Goal: Task Accomplishment & Management: Manage account settings

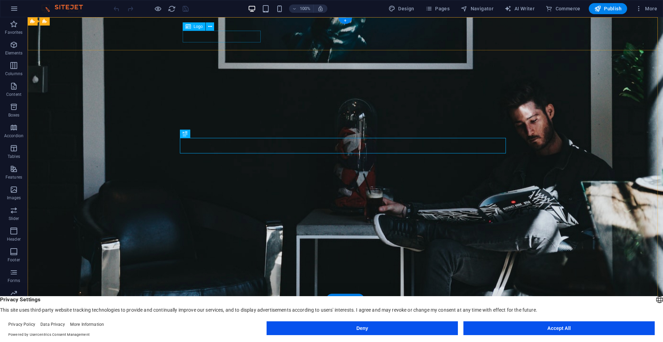
click at [219, 311] on div "[DOMAIN_NAME]" at bounding box center [345, 317] width 320 height 12
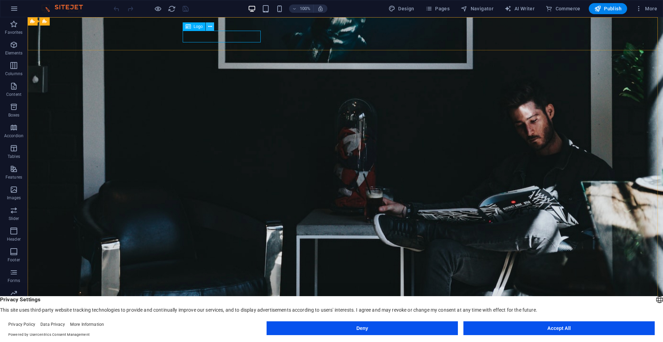
click at [210, 27] on icon at bounding box center [210, 26] width 4 height 7
click at [222, 311] on div "[DOMAIN_NAME]" at bounding box center [345, 317] width 320 height 12
click at [211, 26] on icon at bounding box center [210, 26] width 4 height 7
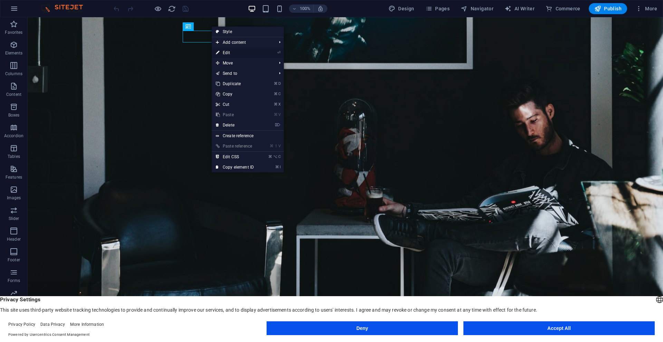
click at [226, 52] on link "⏎ Edit" at bounding box center [235, 53] width 46 height 10
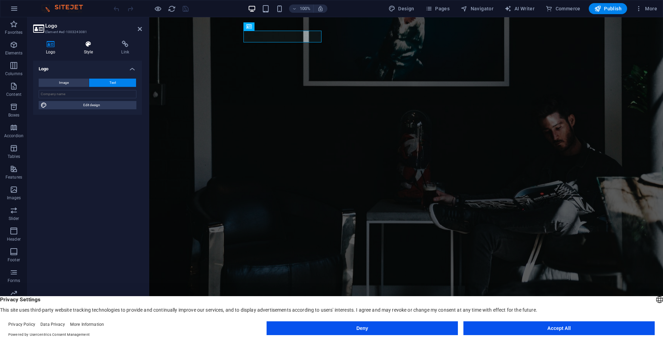
click at [87, 42] on icon at bounding box center [88, 44] width 35 height 7
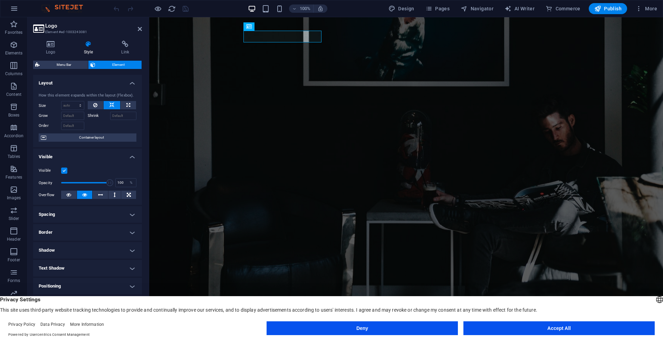
click at [106, 96] on div "How this element expands within the layout (Flexbox)." at bounding box center [88, 96] width 98 height 6
click at [124, 116] on input "Shrink" at bounding box center [123, 116] width 27 height 8
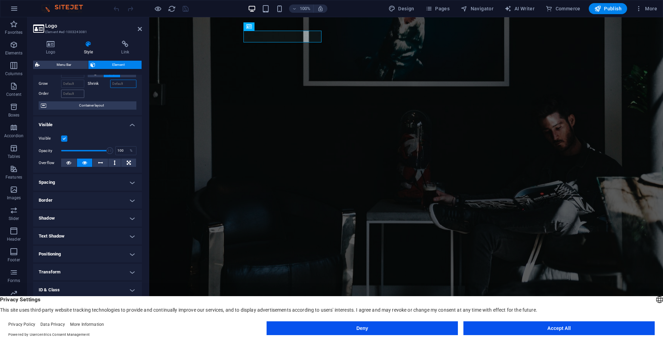
scroll to position [41, 0]
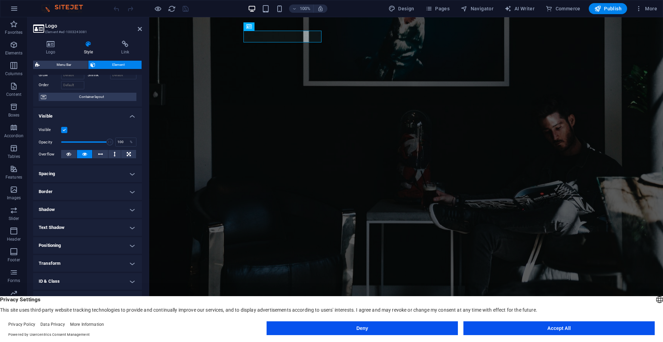
click at [132, 228] on h4 "Text Shadow" at bounding box center [87, 228] width 109 height 17
click at [132, 228] on h4 "Text Shadow" at bounding box center [87, 226] width 109 height 12
click at [132, 209] on h4 "Shadow" at bounding box center [87, 210] width 109 height 17
click at [131, 209] on h4 "Shadow" at bounding box center [87, 208] width 109 height 12
click at [132, 193] on h4 "Border" at bounding box center [87, 192] width 109 height 17
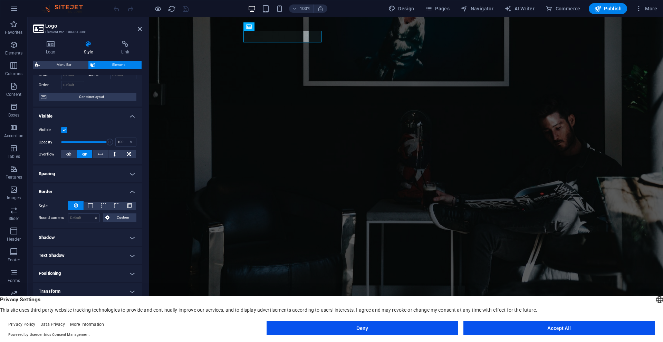
click at [132, 192] on h4 "Border" at bounding box center [87, 190] width 109 height 12
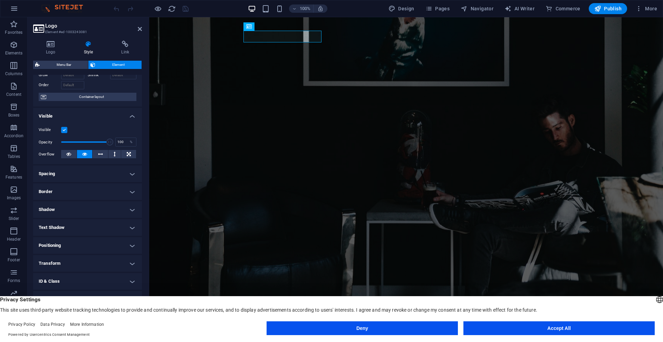
click at [130, 176] on h4 "Spacing" at bounding box center [87, 174] width 109 height 17
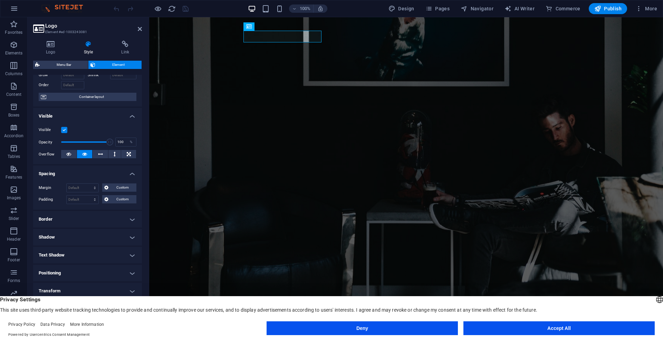
click at [130, 176] on h4 "Spacing" at bounding box center [87, 172] width 109 height 12
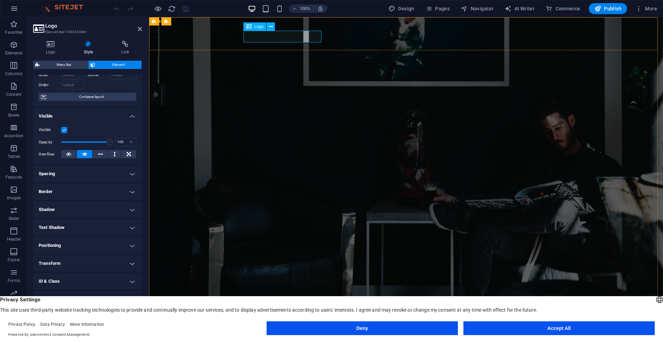
click at [246, 311] on div "[DOMAIN_NAME]" at bounding box center [406, 317] width 320 height 12
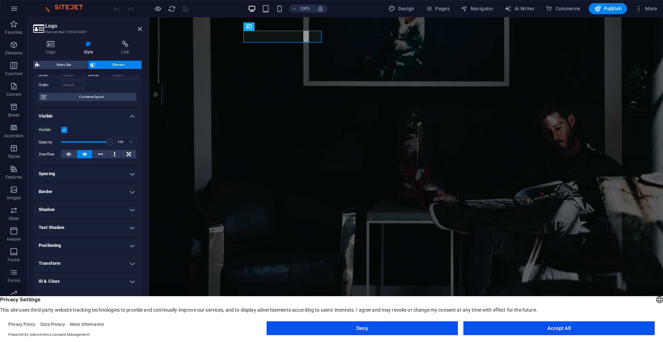
scroll to position [0, 0]
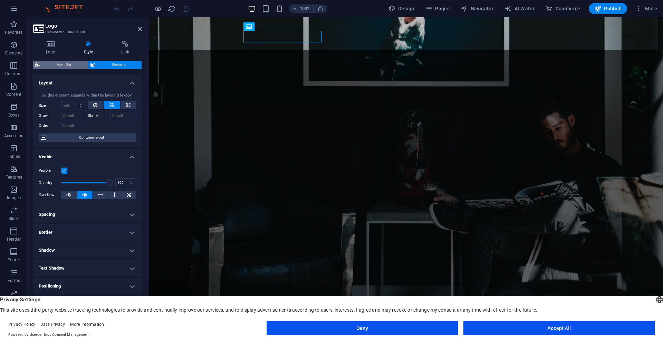
click at [73, 62] on span "Menu Bar" at bounding box center [64, 65] width 44 height 8
select select "rem"
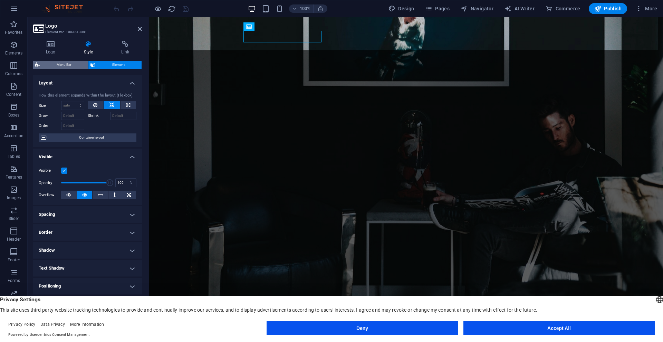
select select "preset-menu-v2-home-5"
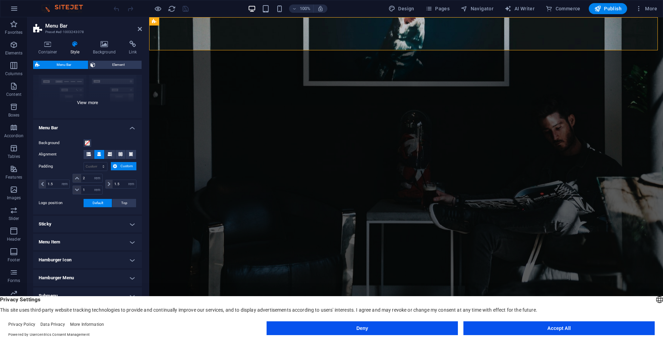
scroll to position [79, 0]
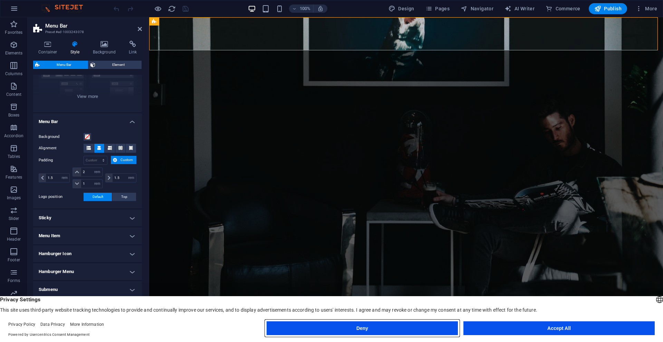
click at [416, 333] on button "Deny" at bounding box center [362, 329] width 191 height 14
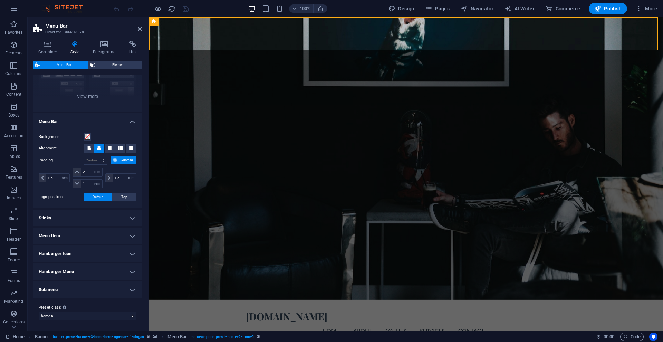
click at [131, 289] on h4 "Submenu" at bounding box center [87, 290] width 109 height 17
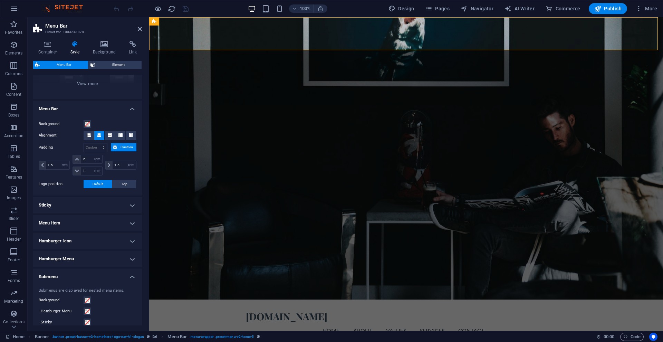
scroll to position [76, 0]
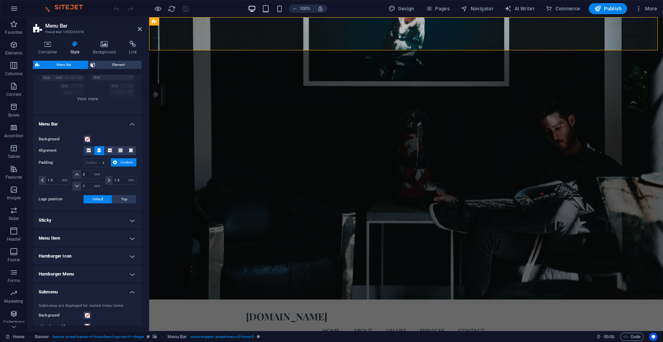
click at [131, 291] on h4 "Submenu" at bounding box center [87, 290] width 109 height 12
click at [131, 273] on h4 "Hamburger Menu" at bounding box center [87, 274] width 109 height 17
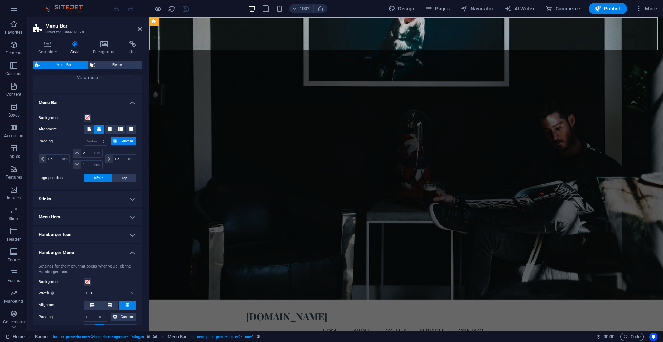
scroll to position [85, 0]
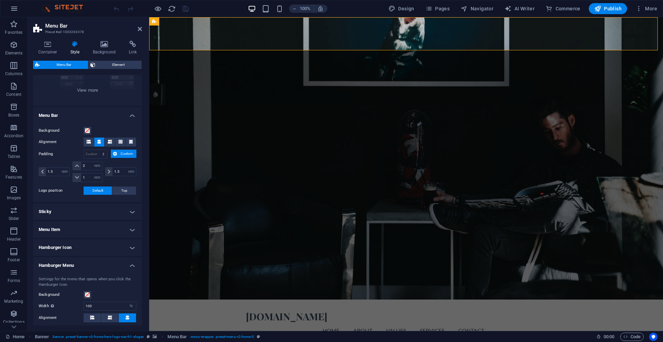
click at [130, 264] on h4 "Hamburger Menu" at bounding box center [87, 264] width 109 height 12
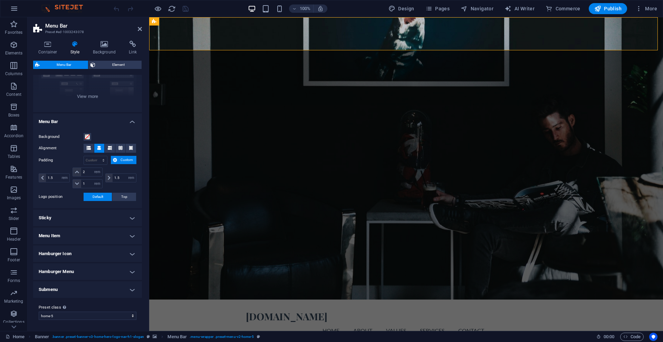
scroll to position [79, 0]
click at [410, 9] on span "Design" at bounding box center [401, 8] width 26 height 7
select select "px"
select select "200"
select select "px"
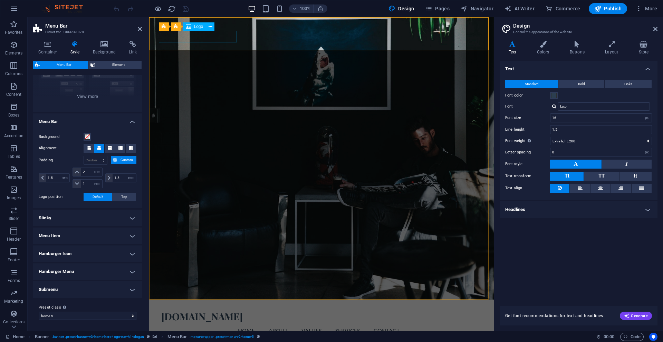
click at [221, 311] on div "[DOMAIN_NAME]" at bounding box center [321, 317] width 320 height 12
click at [570, 107] on input "Lato" at bounding box center [604, 107] width 92 height 8
type input "L"
type input "alta"
click at [574, 115] on div "Manage fonts →" at bounding box center [605, 115] width 91 height 7
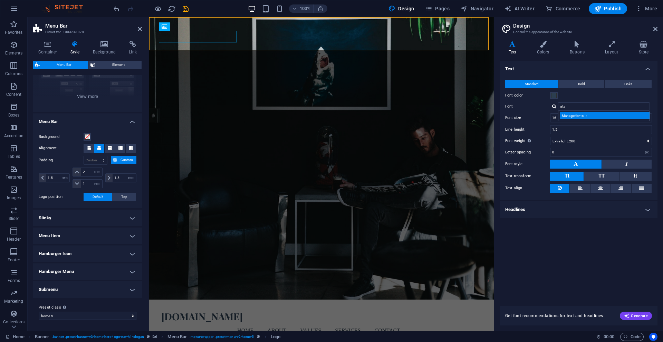
select select "popularity"
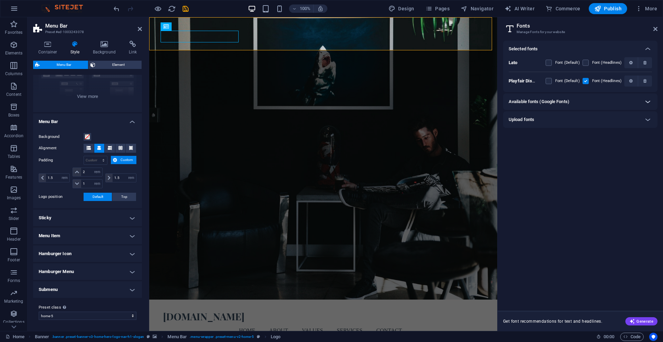
click at [648, 103] on icon at bounding box center [647, 102] width 8 height 8
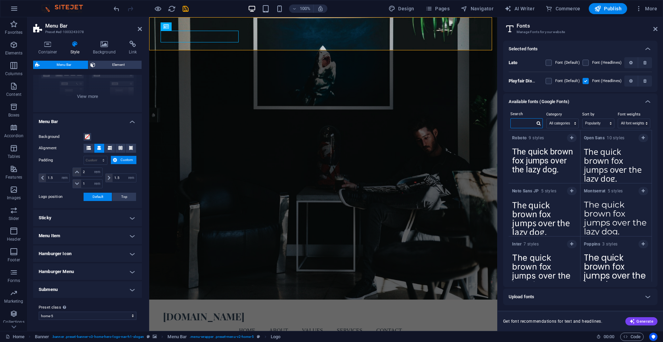
click at [523, 123] on input "text" at bounding box center [523, 123] width 24 height 9
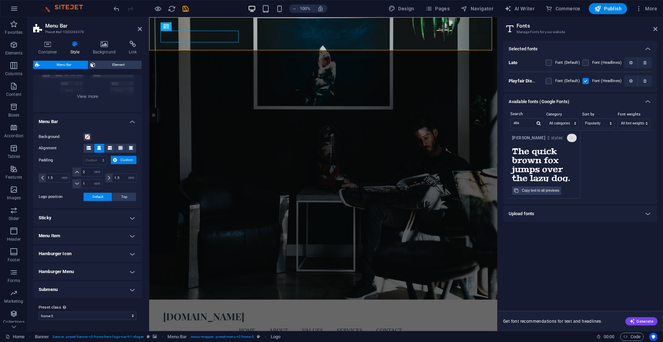
click at [571, 138] on icon "button" at bounding box center [571, 138] width 3 height 4
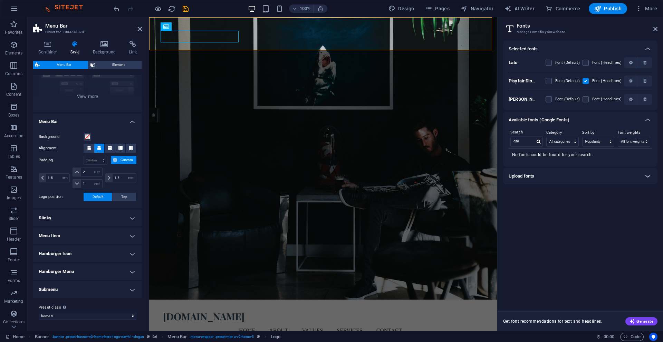
click at [647, 176] on icon at bounding box center [647, 176] width 8 height 8
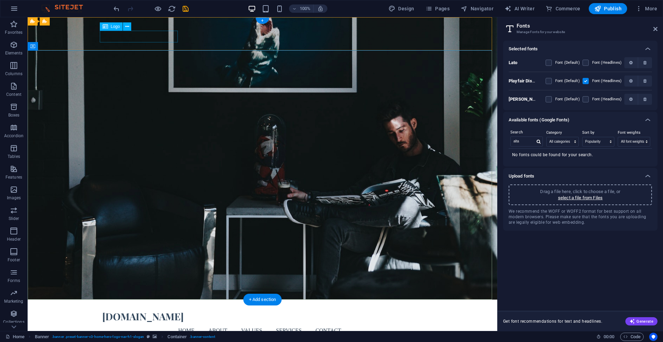
click at [133, 311] on div "[DOMAIN_NAME]" at bounding box center [262, 317] width 320 height 12
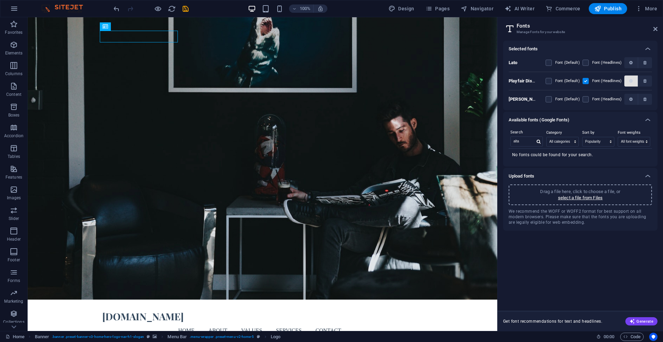
click at [630, 82] on icon "button" at bounding box center [630, 81] width 3 height 4
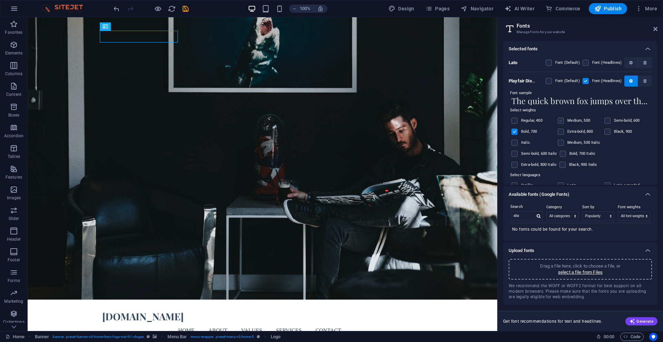
click at [562, 121] on label at bounding box center [561, 121] width 6 height 6
click at [0, 0] on input "checkbox" at bounding box center [0, 0] width 0 height 0
click at [513, 131] on label at bounding box center [514, 132] width 6 height 6
click at [0, 0] on input "checkbox" at bounding box center [0, 0] width 0 height 0
click at [516, 120] on label at bounding box center [514, 121] width 6 height 6
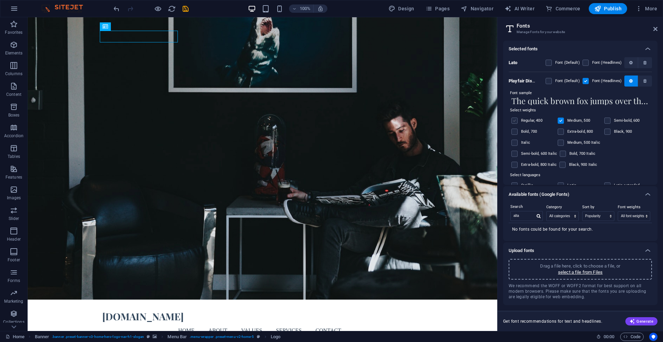
click at [0, 0] on input "checkbox" at bounding box center [0, 0] width 0 height 0
click at [515, 120] on label at bounding box center [514, 121] width 6 height 6
click at [0, 0] on input "checkbox" at bounding box center [0, 0] width 0 height 0
click at [585, 63] on label at bounding box center [585, 63] width 6 height 6
click at [0, 0] on input "checkbox" at bounding box center [0, 0] width 0 height 0
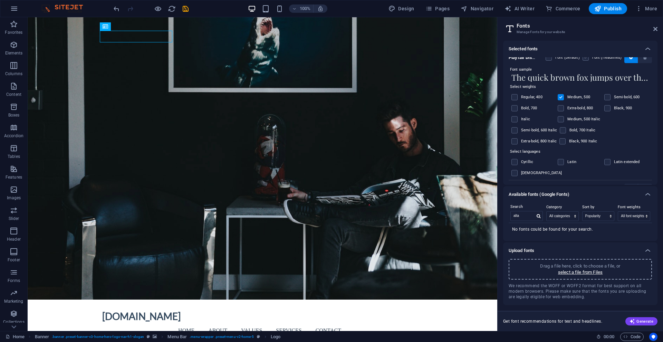
scroll to position [0, 0]
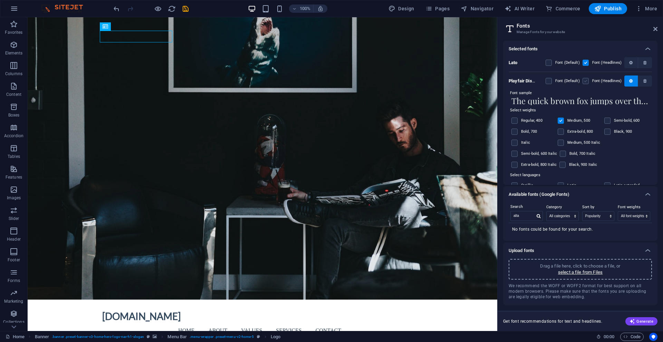
click at [588, 80] on label at bounding box center [585, 81] width 6 height 6
click at [0, 0] on Display "checkbox" at bounding box center [0, 0] width 0 height 0
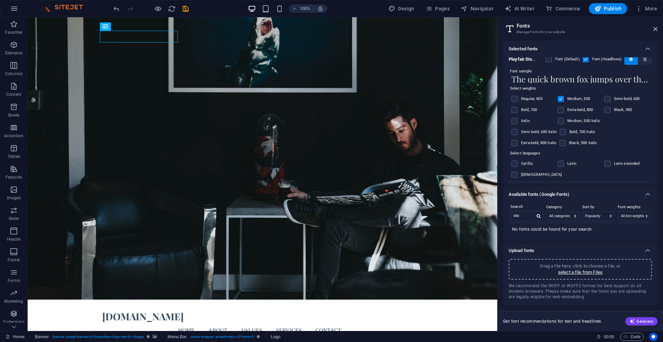
scroll to position [39, 0]
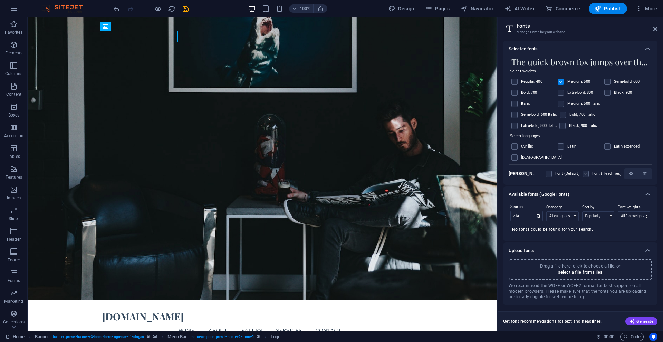
click at [585, 173] on label at bounding box center [585, 174] width 6 height 6
click at [0, 0] on input "checkbox" at bounding box center [0, 0] width 0 height 0
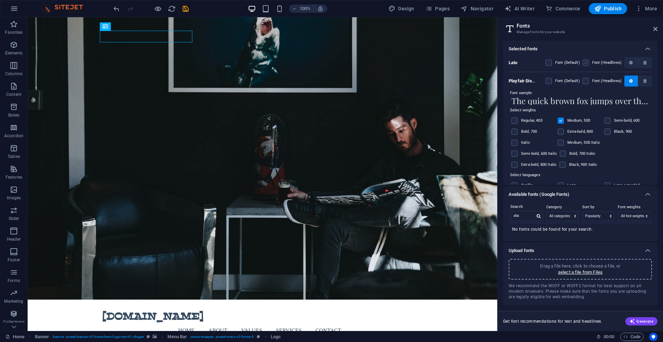
click at [584, 63] on label at bounding box center [585, 63] width 6 height 6
click at [0, 0] on input "checkbox" at bounding box center [0, 0] width 0 height 0
click at [645, 249] on icon at bounding box center [647, 251] width 8 height 8
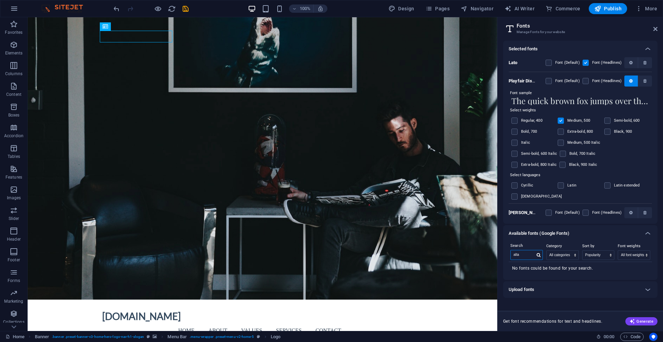
click at [526, 251] on input "alta" at bounding box center [523, 255] width 24 height 9
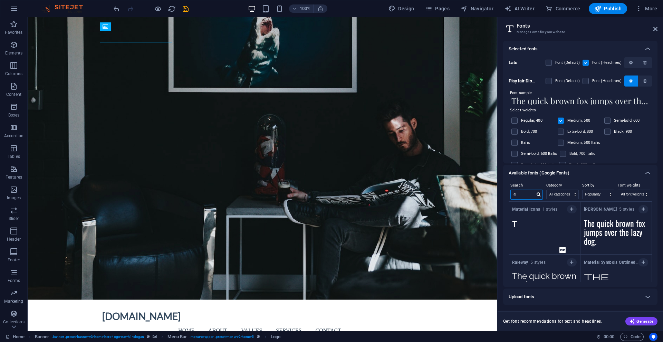
type input "a"
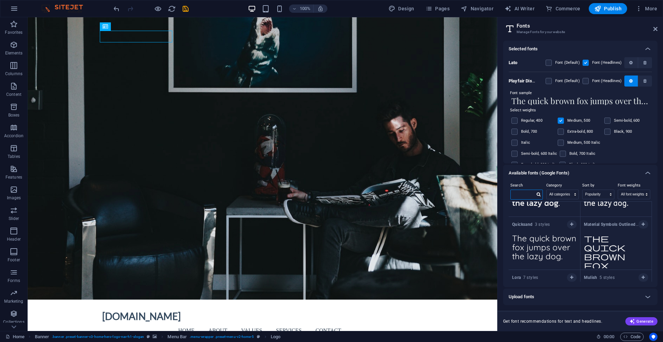
scroll to position [618, 0]
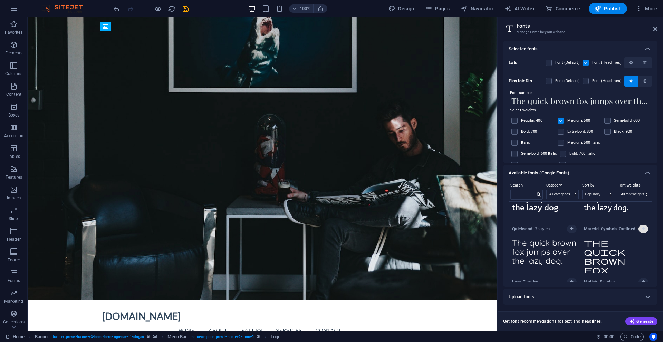
click at [642, 230] on icon "button" at bounding box center [642, 229] width 3 height 4
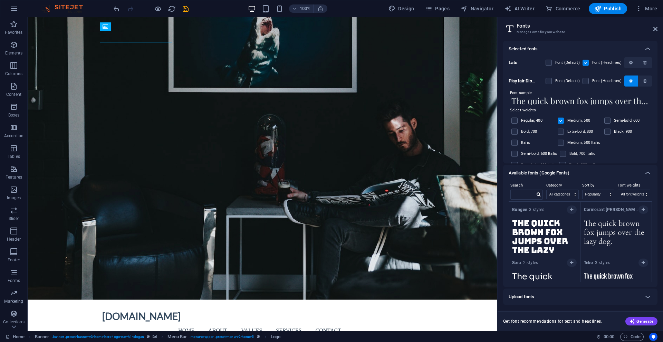
scroll to position [2809, 0]
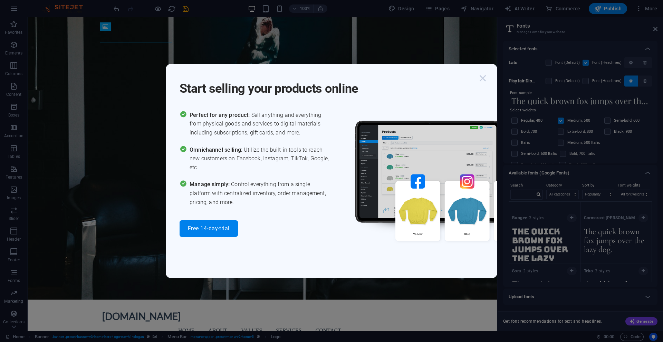
click at [483, 77] on icon "button" at bounding box center [482, 78] width 12 height 12
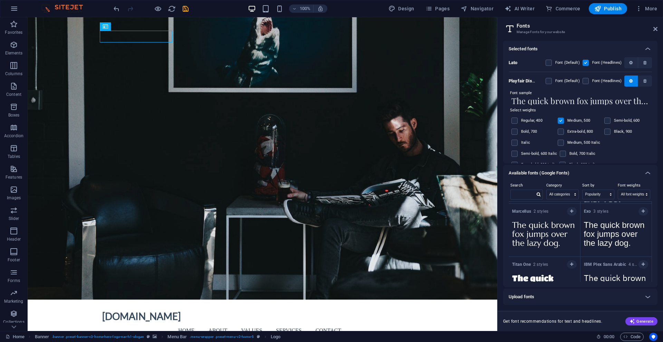
scroll to position [3876, 0]
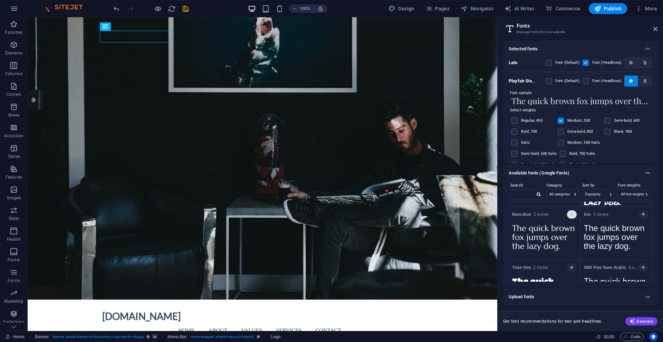
click at [571, 214] on icon "button" at bounding box center [571, 215] width 3 height 4
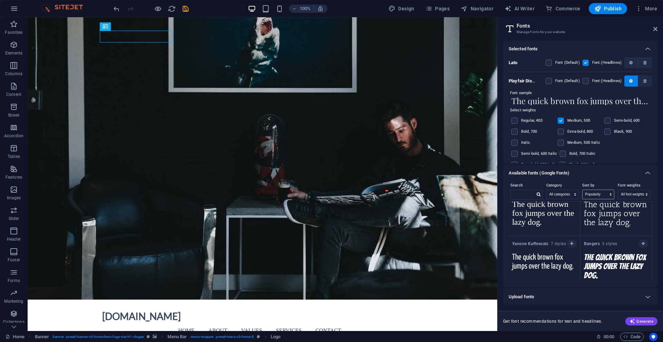
scroll to position [5177, 0]
click at [648, 172] on icon at bounding box center [647, 173] width 8 height 8
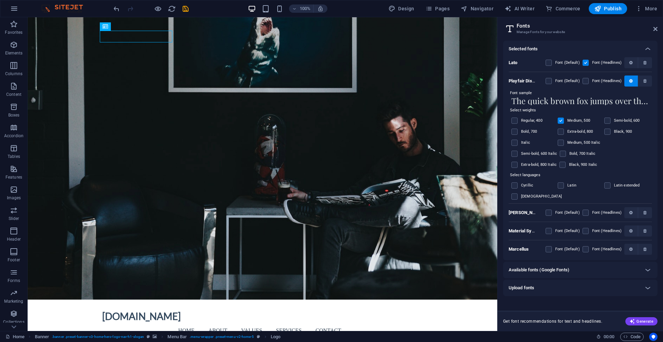
scroll to position [11, 0]
click at [584, 210] on label at bounding box center [585, 213] width 6 height 6
click at [0, 0] on input "checkbox" at bounding box center [0, 0] width 0 height 0
click at [585, 228] on label at bounding box center [585, 231] width 6 height 6
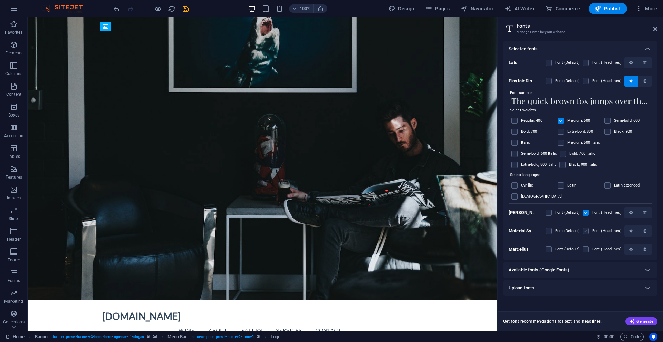
click at [0, 0] on Outlined "checkbox" at bounding box center [0, 0] width 0 height 0
click at [587, 246] on label at bounding box center [585, 249] width 6 height 6
click at [0, 0] on input "checkbox" at bounding box center [0, 0] width 0 height 0
click at [631, 244] on button "button" at bounding box center [631, 249] width 14 height 11
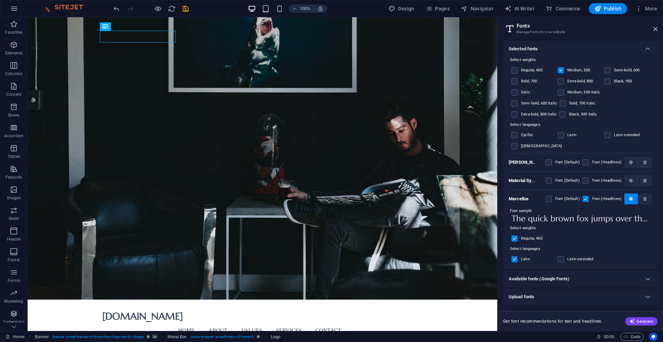
scroll to position [53, 0]
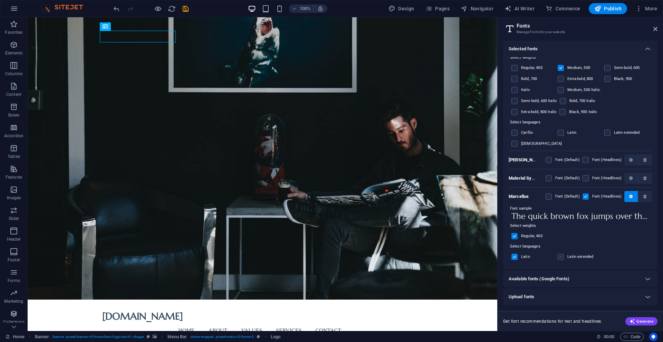
click at [562, 257] on label at bounding box center [561, 257] width 6 height 6
click at [0, 0] on input "checkbox" at bounding box center [0, 0] width 0 height 0
drag, startPoint x: 558, startPoint y: 257, endPoint x: 572, endPoint y: 260, distance: 13.7
click at [559, 257] on label at bounding box center [561, 257] width 6 height 6
click at [0, 0] on input "checkbox" at bounding box center [0, 0] width 0 height 0
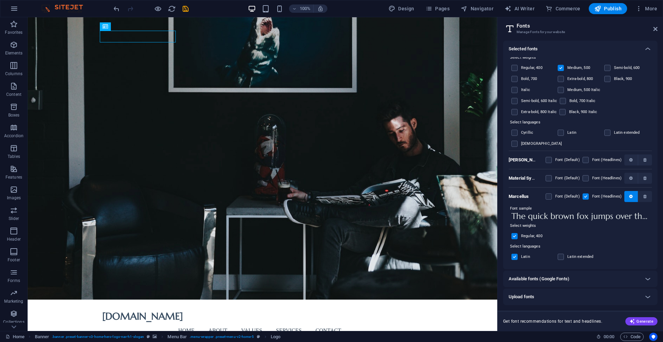
drag, startPoint x: 515, startPoint y: 257, endPoint x: 571, endPoint y: 259, distance: 55.6
click at [515, 257] on label at bounding box center [514, 257] width 6 height 6
click at [0, 0] on input "checkbox" at bounding box center [0, 0] width 0 height 0
click at [562, 257] on label at bounding box center [561, 257] width 6 height 6
click at [0, 0] on input "checkbox" at bounding box center [0, 0] width 0 height 0
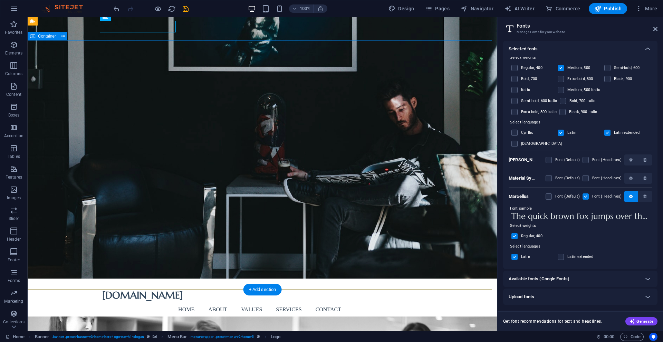
scroll to position [0, 0]
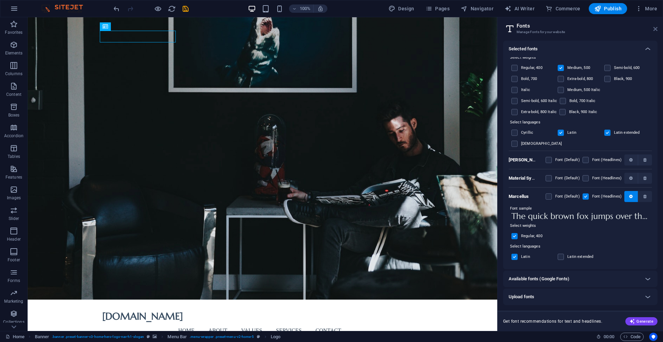
click at [655, 28] on icon at bounding box center [655, 29] width 4 height 6
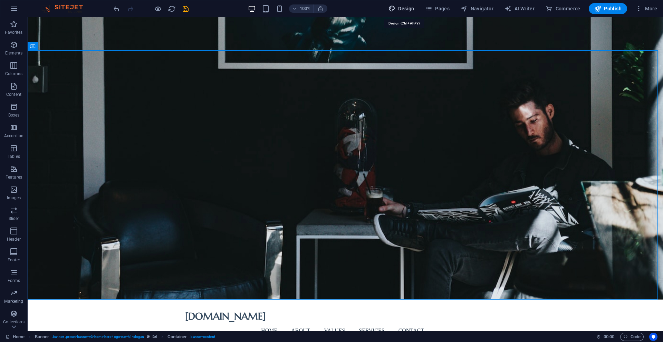
click at [405, 9] on span "Design" at bounding box center [401, 8] width 26 height 7
select select "px"
select select "200"
select select "px"
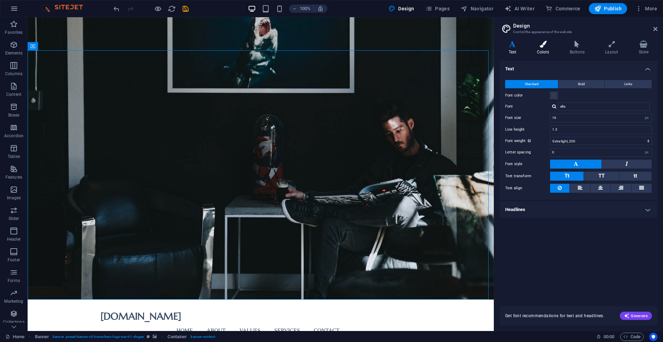
click at [545, 47] on icon at bounding box center [543, 44] width 30 height 7
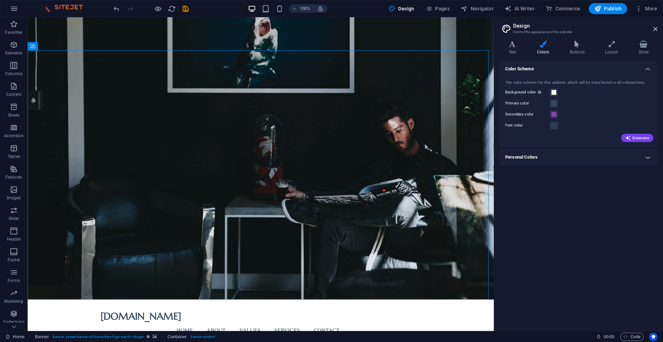
click at [648, 158] on h4 "Personal Colors" at bounding box center [579, 157] width 158 height 17
click at [555, 173] on span at bounding box center [554, 173] width 6 height 6
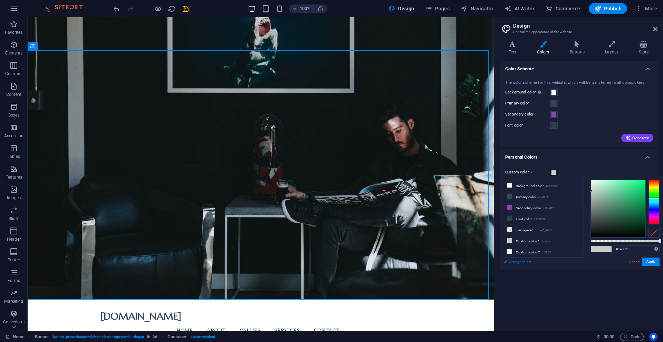
click at [516, 262] on link "Change colors" at bounding box center [540, 262] width 80 height 9
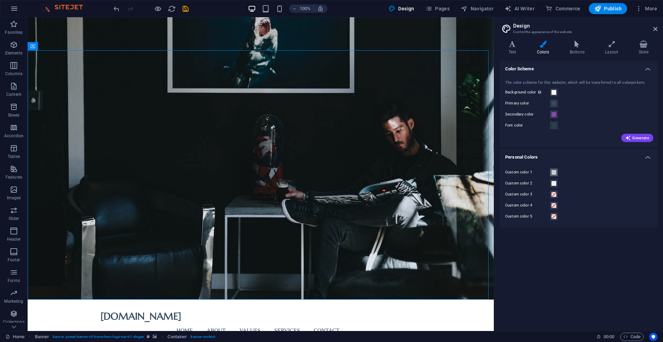
click at [553, 173] on span at bounding box center [554, 173] width 6 height 6
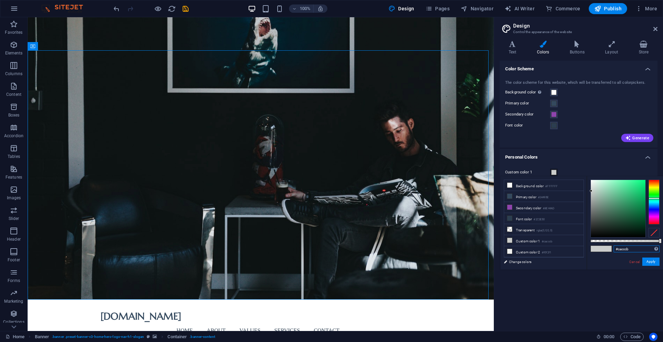
click at [631, 248] on input "#cacccb" at bounding box center [636, 249] width 46 height 7
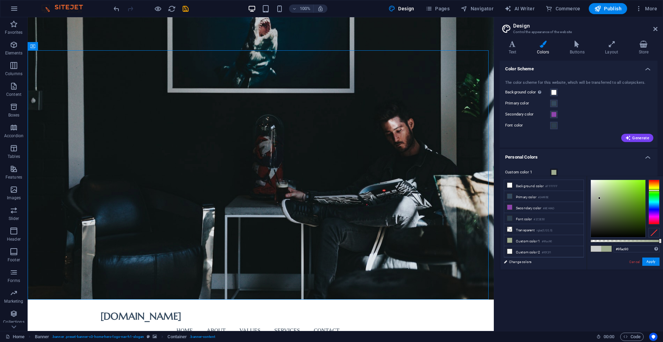
click at [606, 249] on span at bounding box center [606, 249] width 10 height 6
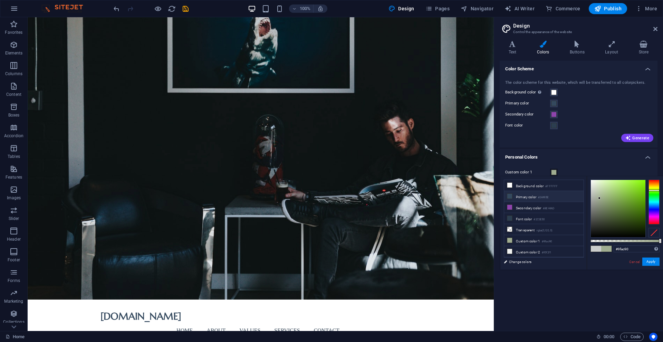
click at [510, 197] on icon at bounding box center [509, 196] width 5 height 5
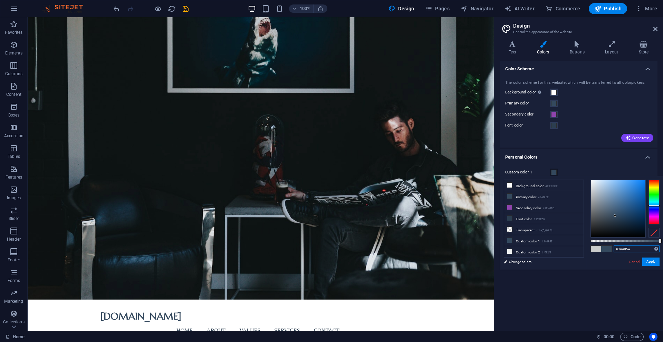
click at [634, 250] on input "#34495e" at bounding box center [636, 249] width 46 height 7
type input "#102e19"
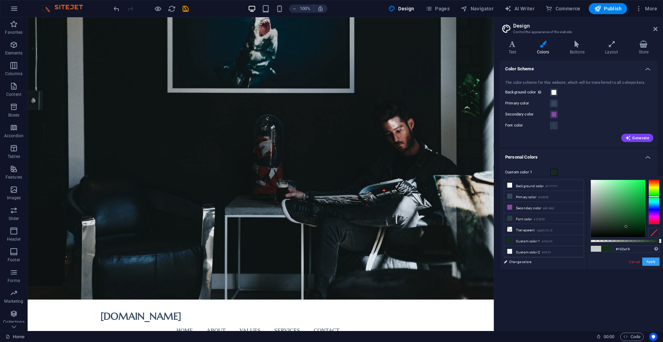
click at [651, 262] on button "Apply" at bounding box center [650, 262] width 17 height 8
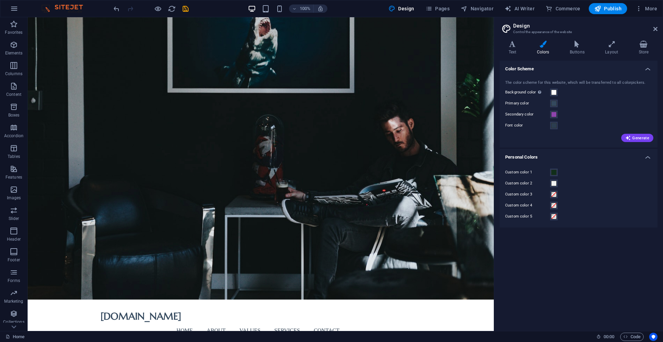
click at [525, 184] on label "Custom color 2" at bounding box center [527, 184] width 45 height 8
click at [550, 184] on button "Custom color 2" at bounding box center [554, 184] width 8 height 8
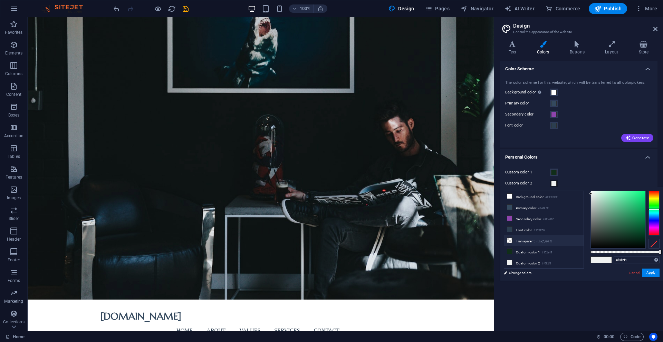
click at [513, 241] on li "Transparent rgba(0,0,0,.0)" at bounding box center [543, 240] width 79 height 11
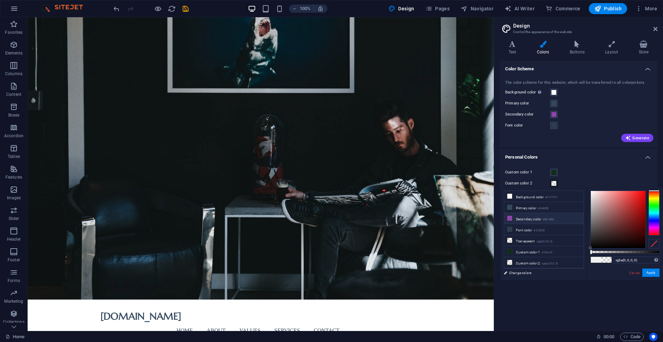
click at [510, 219] on icon at bounding box center [509, 218] width 5 height 5
type input "#8e44ad"
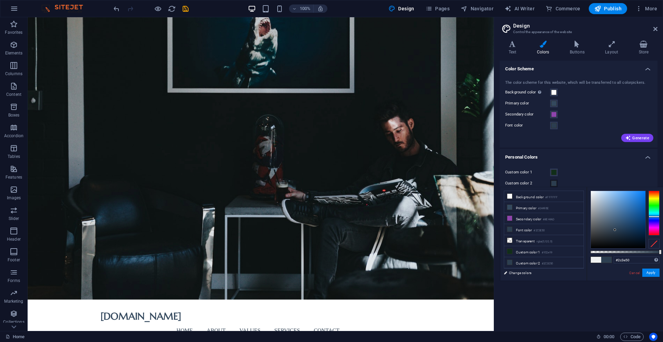
click at [509, 209] on icon at bounding box center [509, 207] width 5 height 5
click at [510, 209] on icon at bounding box center [509, 207] width 5 height 5
click at [513, 209] on li "Primary color #34495E" at bounding box center [543, 207] width 79 height 11
click at [510, 207] on icon at bounding box center [509, 207] width 5 height 5
click at [633, 259] on input "#34495e" at bounding box center [636, 260] width 46 height 7
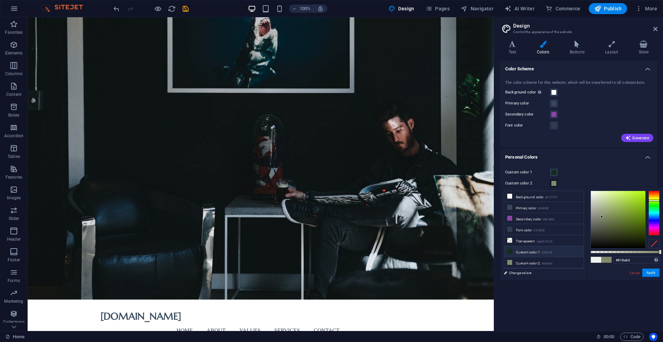
click at [558, 253] on li "Custom color 1 #102e19" at bounding box center [543, 251] width 79 height 11
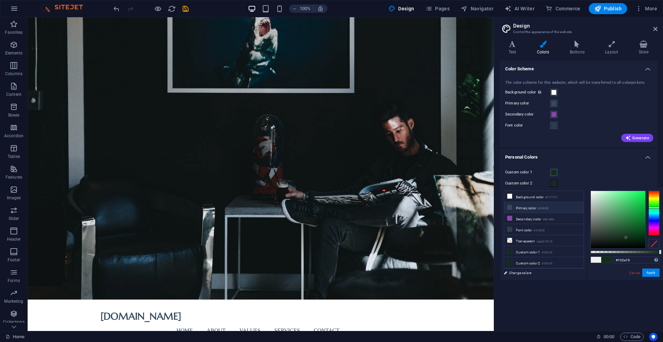
click at [510, 208] on icon at bounding box center [509, 207] width 5 height 5
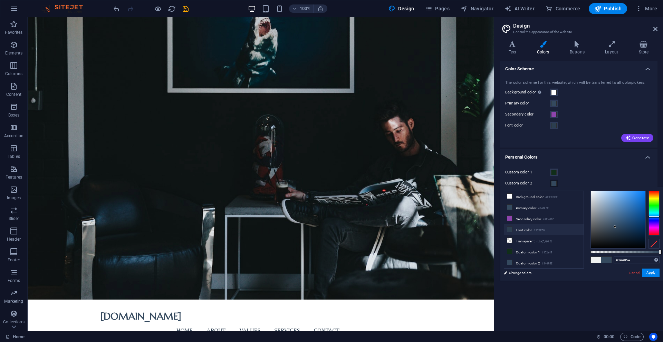
click at [509, 230] on icon at bounding box center [509, 229] width 5 height 5
type input "#2c3e50"
click at [512, 231] on li "Font color #2C3E50" at bounding box center [543, 229] width 79 height 11
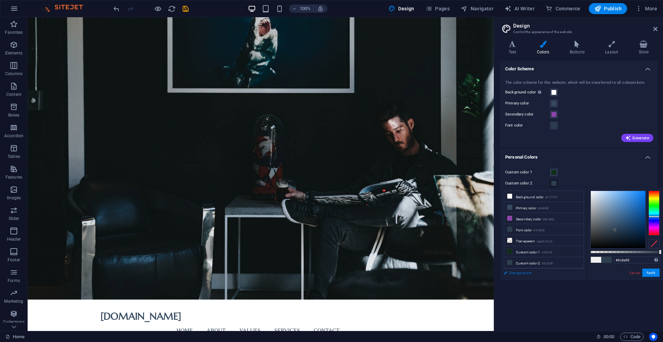
click at [512, 273] on link "Change colors" at bounding box center [540, 273] width 80 height 9
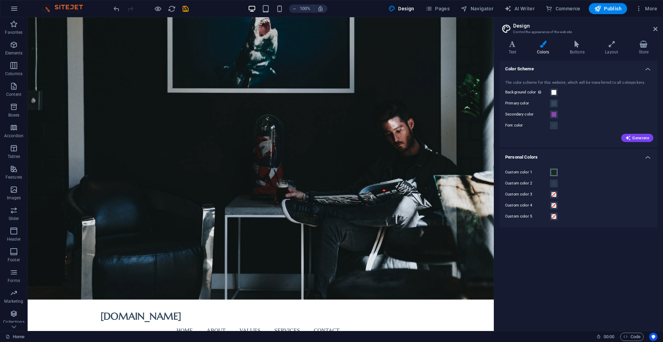
click at [554, 173] on span at bounding box center [554, 173] width 6 height 6
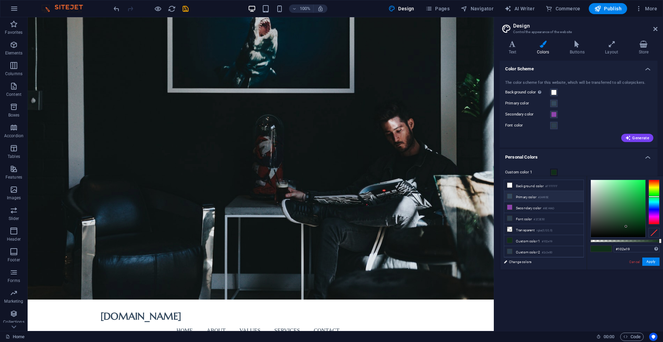
click at [510, 198] on icon at bounding box center [509, 196] width 5 height 5
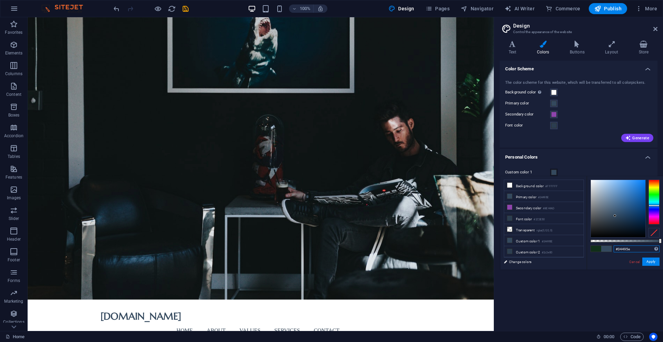
click at [634, 251] on input "#34495e" at bounding box center [636, 249] width 46 height 7
type input "#9fac90"
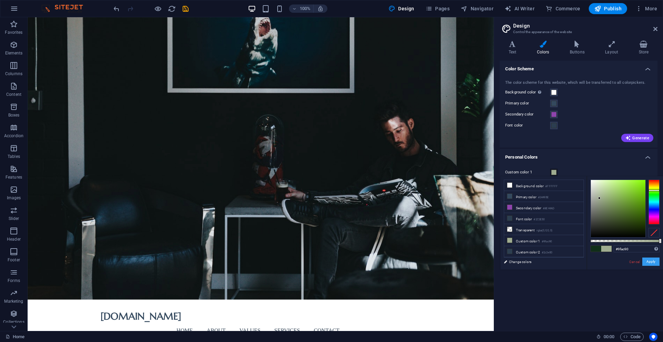
click at [648, 262] on button "Apply" at bounding box center [650, 262] width 17 height 8
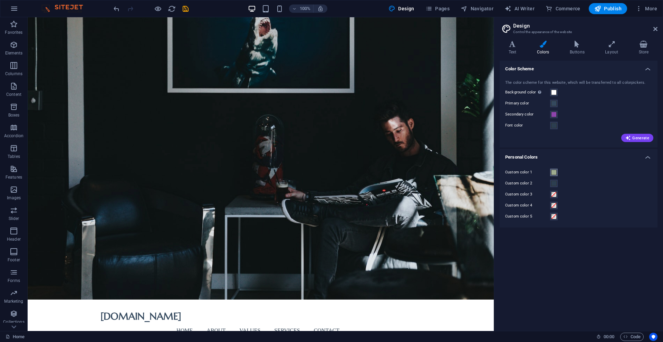
click at [553, 174] on span at bounding box center [554, 173] width 6 height 6
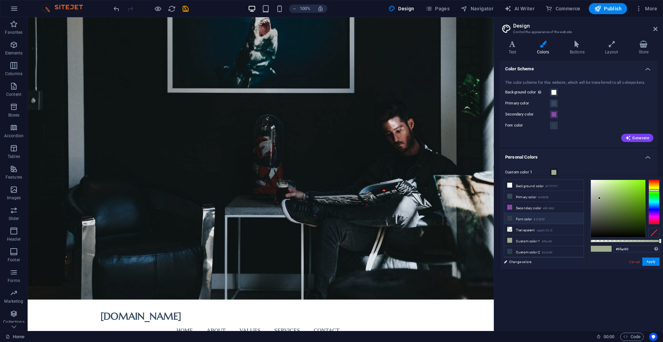
click at [523, 220] on li "Font color #2C3E50" at bounding box center [543, 218] width 79 height 11
type input "#2c3e50"
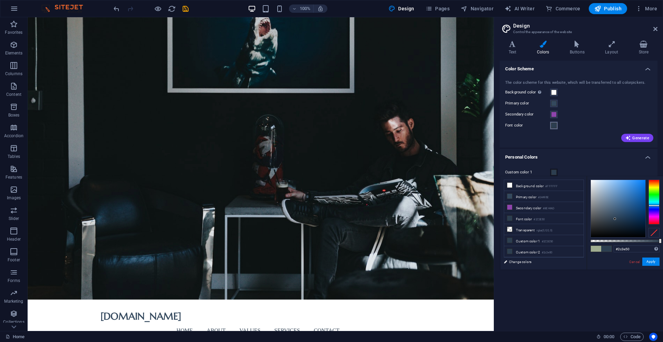
click at [554, 127] on span at bounding box center [554, 126] width 6 height 6
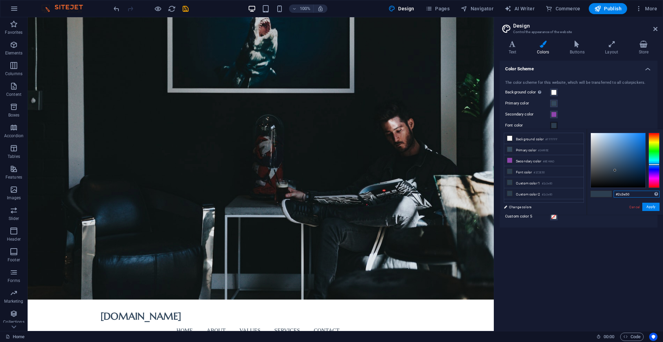
click at [633, 195] on input "#2c3e50" at bounding box center [636, 194] width 46 height 7
type input "#102e19"
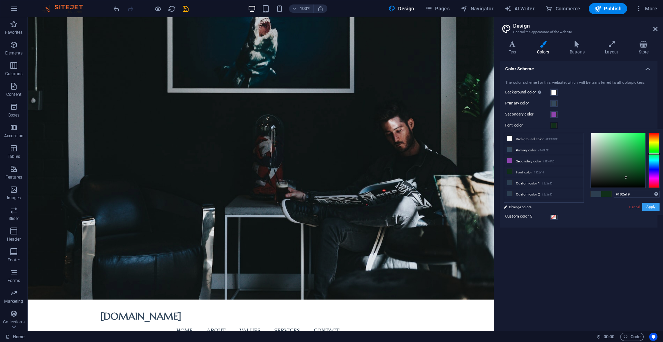
click at [647, 206] on button "Apply" at bounding box center [650, 207] width 17 height 8
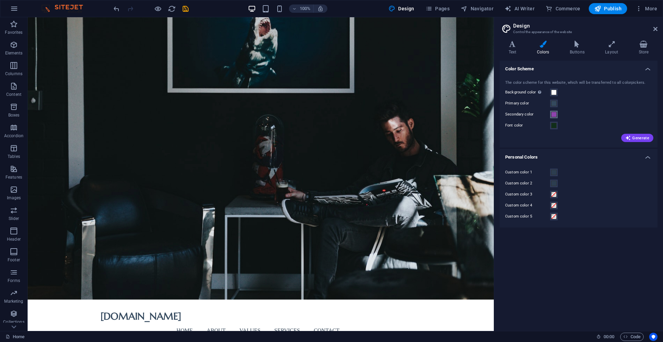
click at [553, 115] on span at bounding box center [554, 115] width 6 height 6
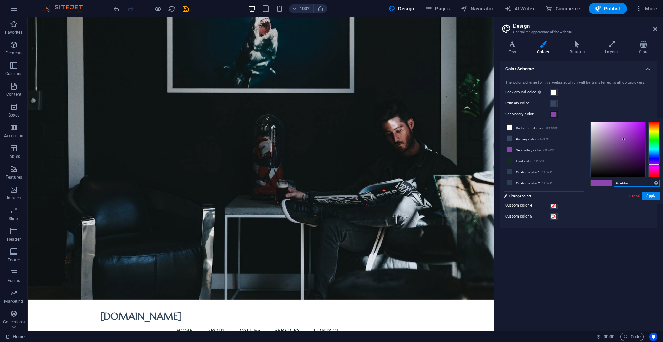
click at [637, 184] on input "#8e44ad" at bounding box center [636, 183] width 46 height 7
type input "#eacacb"
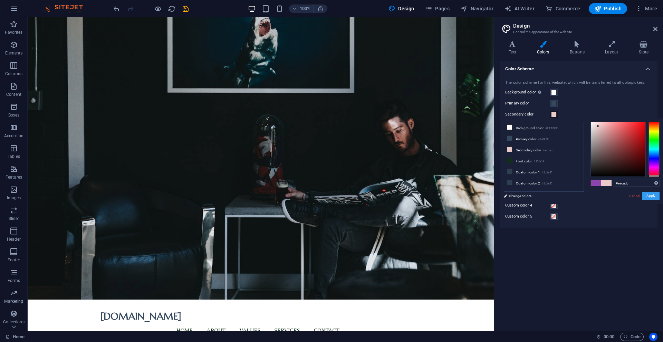
click at [649, 195] on button "Apply" at bounding box center [650, 196] width 17 height 8
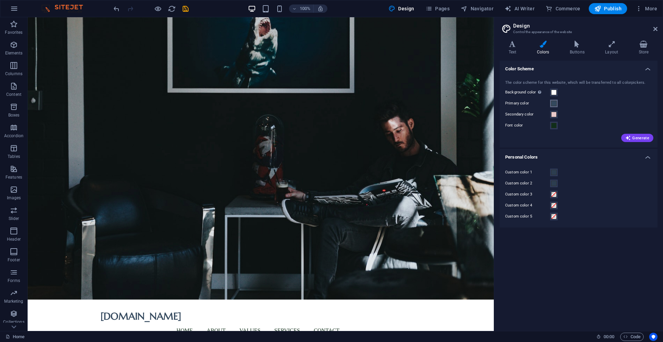
click at [554, 104] on span at bounding box center [554, 104] width 6 height 6
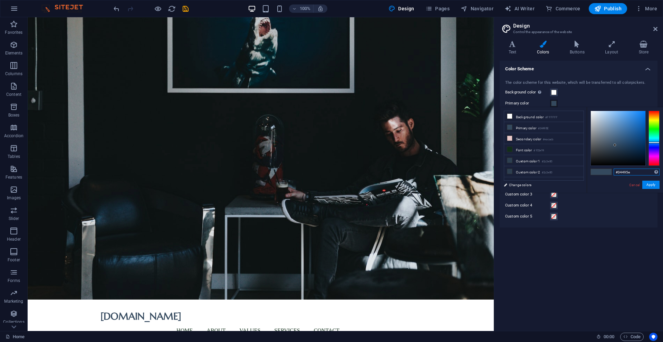
click at [631, 174] on input "#34495e" at bounding box center [636, 172] width 46 height 7
type input "#9fac90"
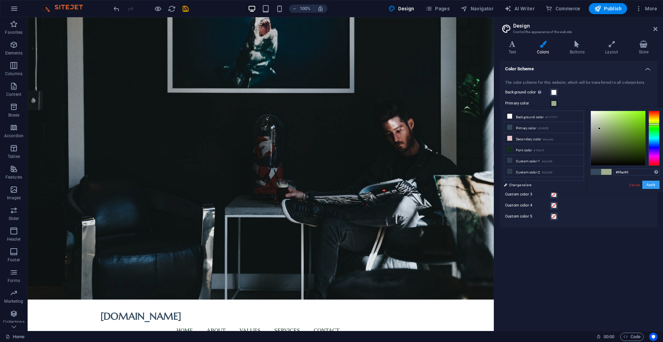
click at [652, 185] on button "Apply" at bounding box center [650, 185] width 17 height 8
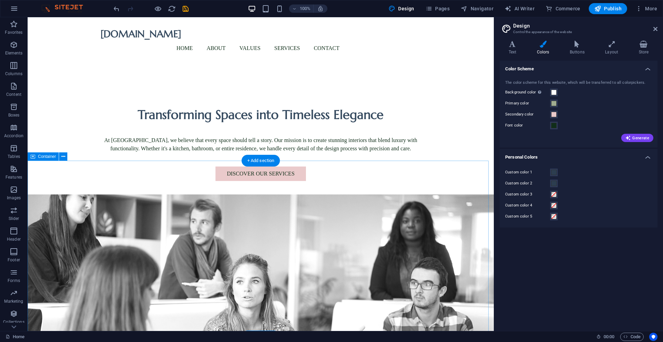
scroll to position [254, 0]
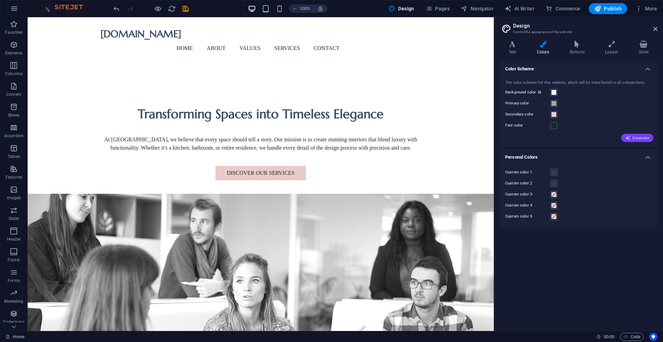
click at [632, 137] on span "Generate" at bounding box center [637, 138] width 24 height 6
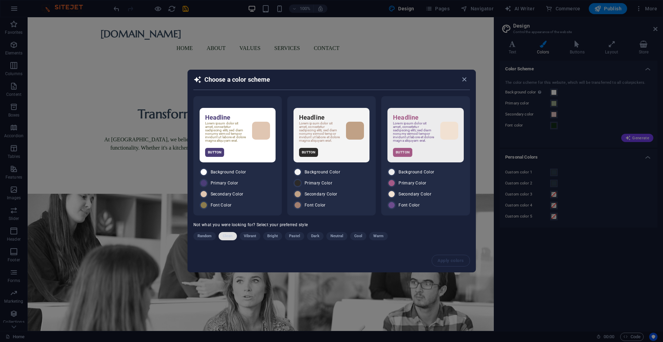
click at [229, 239] on span "Clean" at bounding box center [228, 236] width 10 height 8
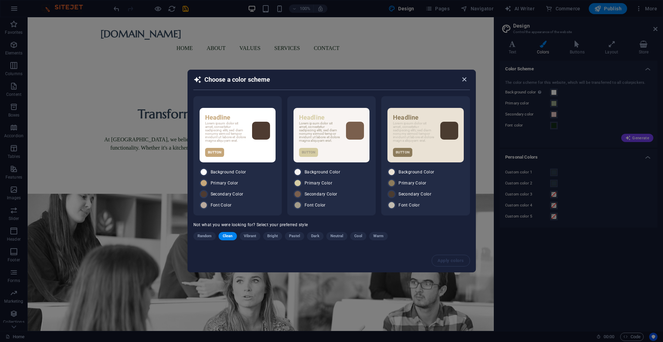
click at [465, 77] on icon "button" at bounding box center [464, 80] width 8 height 8
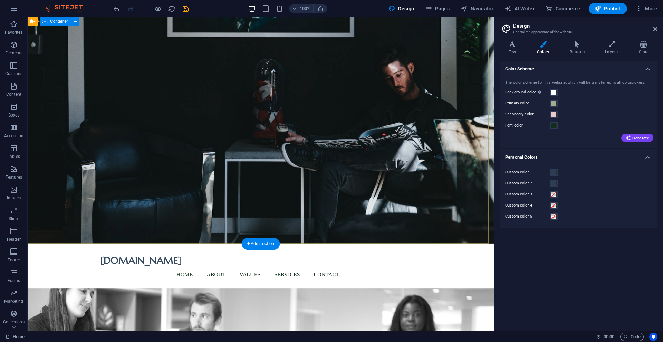
scroll to position [0, 0]
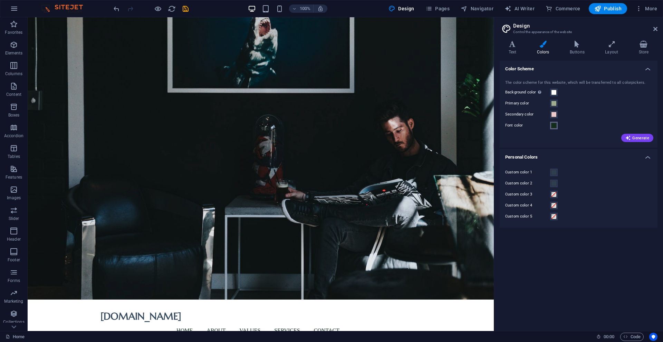
click at [554, 126] on span at bounding box center [554, 126] width 6 height 6
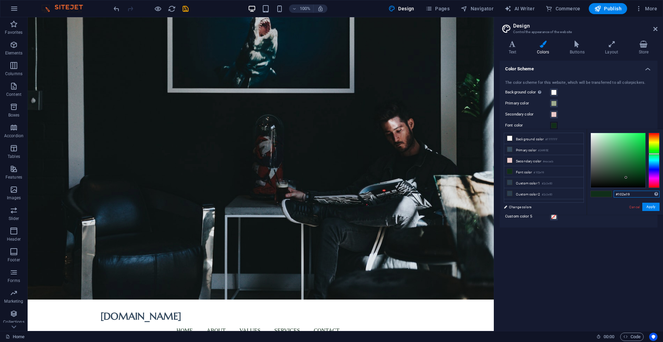
click at [630, 195] on input "#102e19" at bounding box center [636, 194] width 46 height 7
type input "#2c3e50"
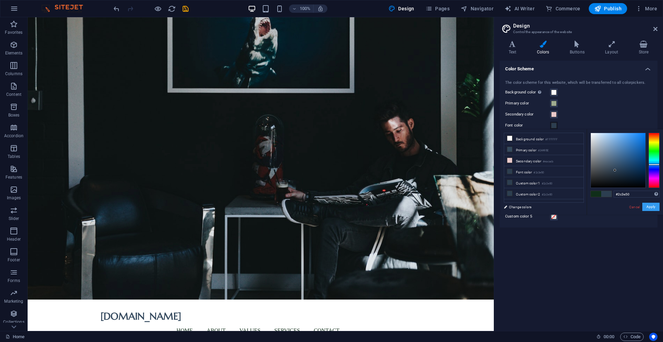
click at [650, 206] on button "Apply" at bounding box center [650, 207] width 17 height 8
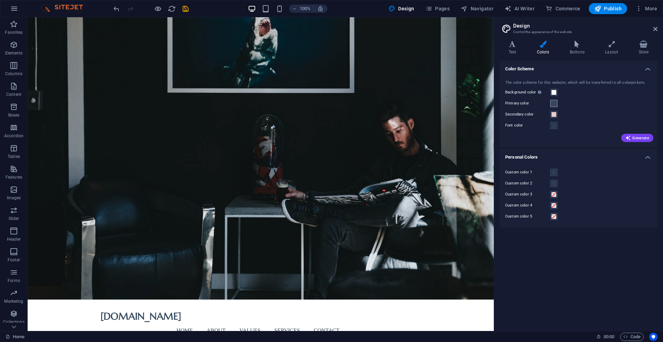
click at [555, 106] on span at bounding box center [554, 104] width 6 height 6
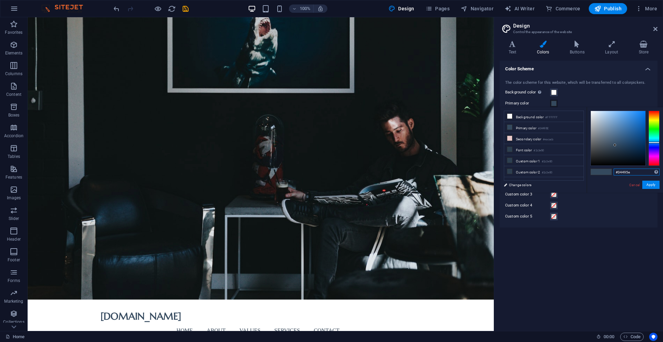
click at [631, 173] on input "#34495e" at bounding box center [636, 172] width 46 height 7
type input "#9fac90"
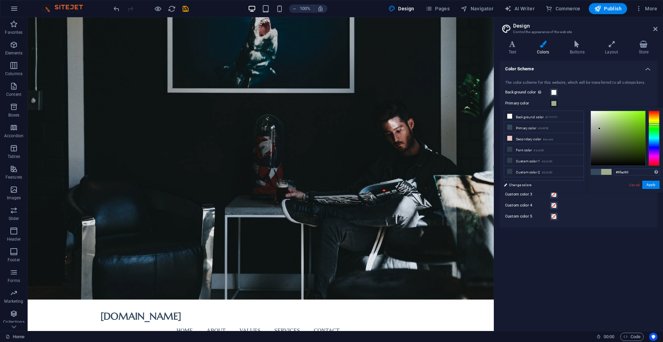
click at [608, 171] on span at bounding box center [606, 172] width 10 height 6
click at [634, 172] on input "#9fac90" at bounding box center [636, 172] width 46 height 7
click at [648, 184] on button "Apply" at bounding box center [650, 185] width 17 height 8
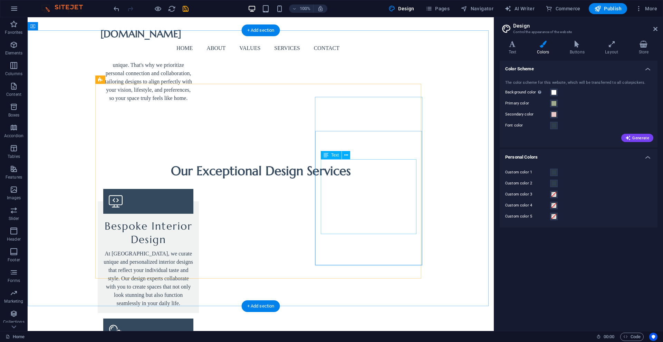
scroll to position [1027, 0]
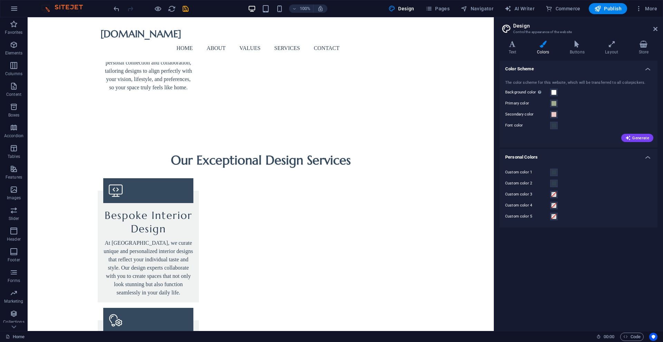
click at [521, 184] on label "Custom color 2" at bounding box center [527, 184] width 45 height 8
click at [550, 184] on button "Custom color 2" at bounding box center [554, 184] width 8 height 8
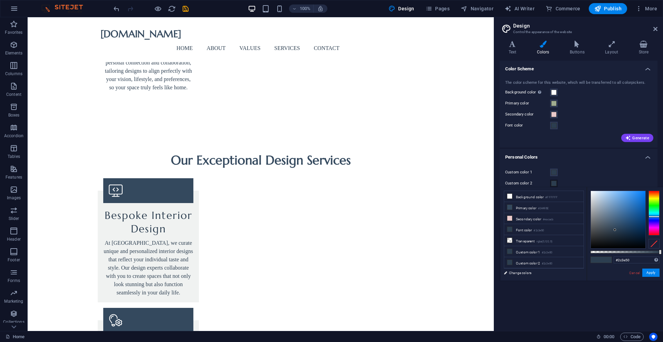
click at [647, 156] on h4 "Personal Colors" at bounding box center [579, 155] width 158 height 12
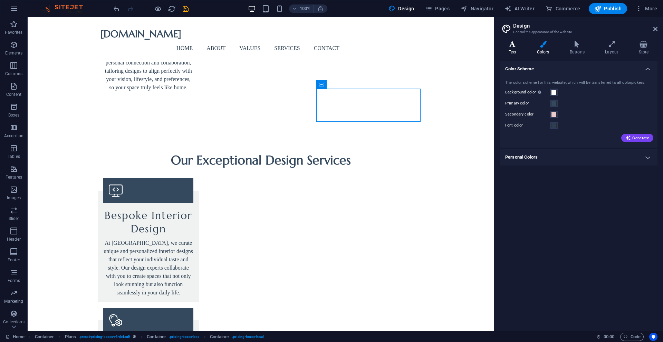
click at [510, 45] on icon at bounding box center [513, 44] width 26 height 7
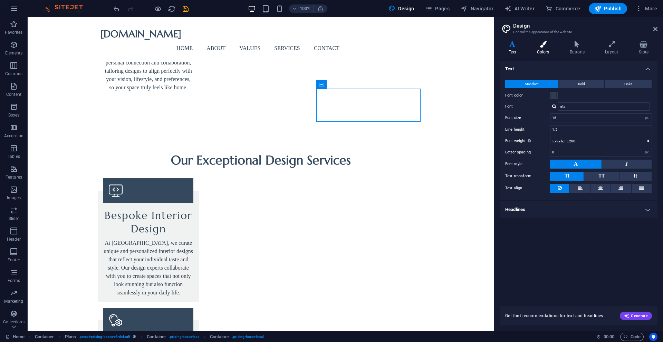
click at [547, 50] on h4 "Colors" at bounding box center [544, 48] width 33 height 14
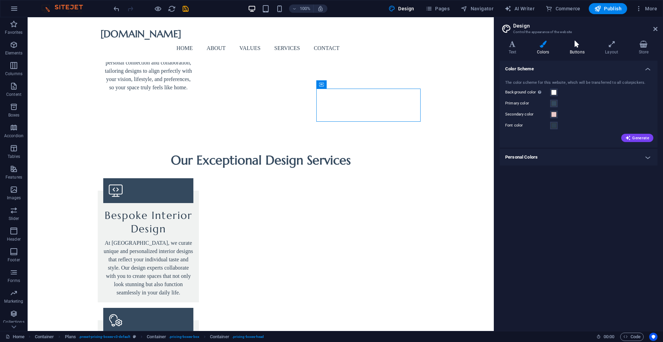
click at [572, 46] on icon at bounding box center [577, 44] width 32 height 7
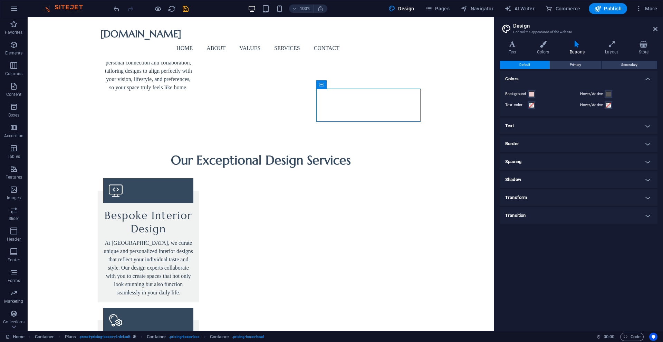
click at [648, 127] on h4 "Text" at bounding box center [579, 126] width 158 height 17
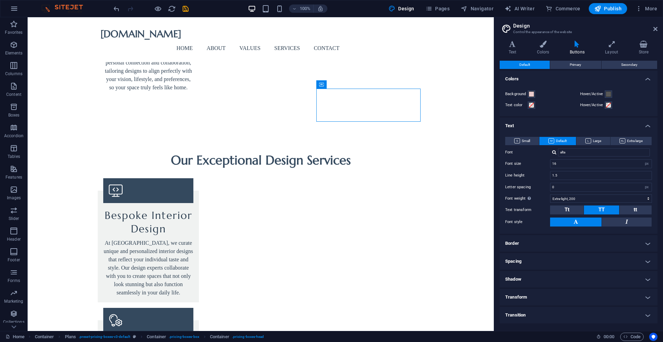
click at [647, 243] on h4 "Border" at bounding box center [579, 243] width 158 height 17
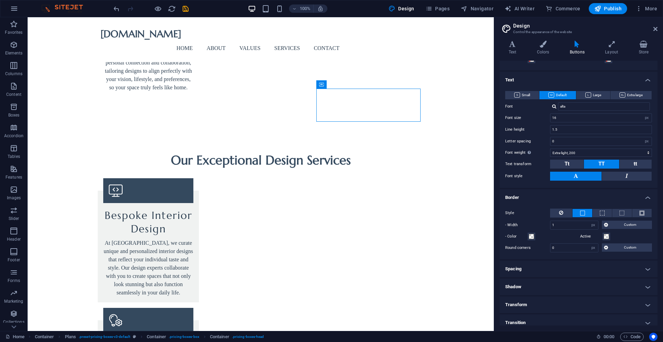
scroll to position [51, 0]
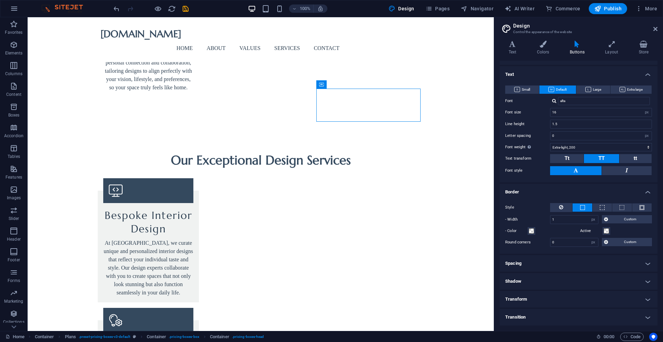
click at [646, 263] on h4 "Spacing" at bounding box center [579, 263] width 158 height 17
click at [646, 262] on h4 "Spacing" at bounding box center [579, 261] width 158 height 12
click at [645, 192] on h4 "Border" at bounding box center [579, 190] width 158 height 12
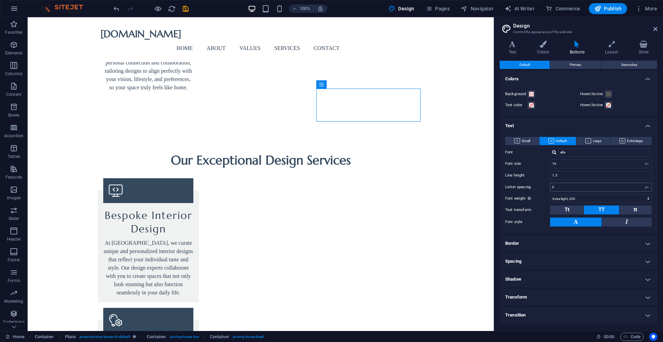
scroll to position [0, 0]
click at [574, 65] on span "Primary" at bounding box center [575, 65] width 11 height 8
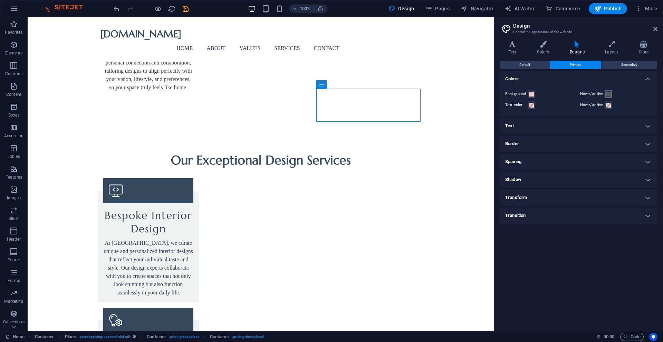
click at [609, 95] on span at bounding box center [609, 94] width 6 height 6
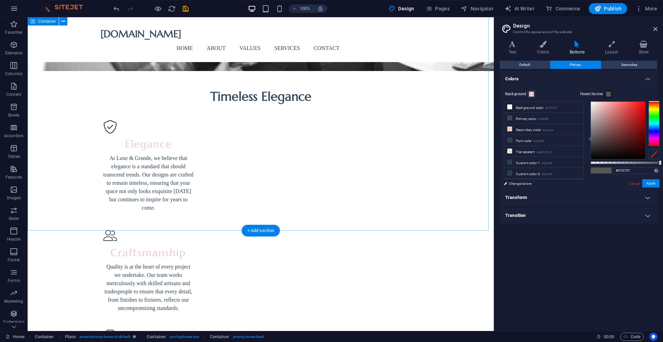
scroll to position [696, 0]
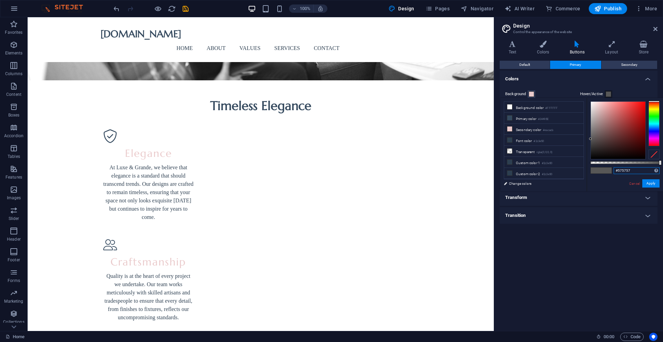
click at [633, 172] on input "#575757" at bounding box center [636, 170] width 46 height 7
type input "#9fac90"
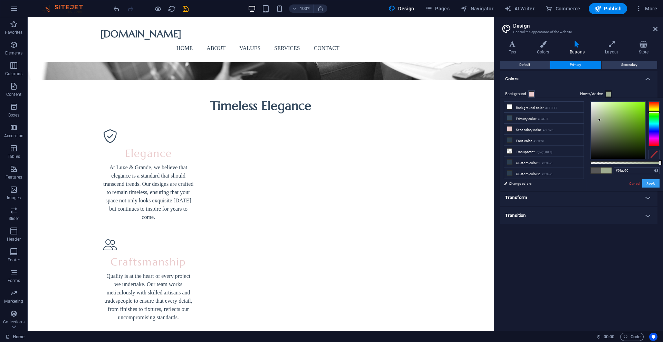
click at [653, 184] on button "Apply" at bounding box center [650, 184] width 17 height 8
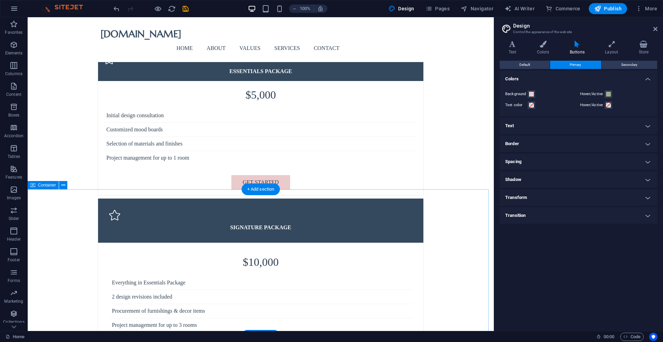
scroll to position [2085, 0]
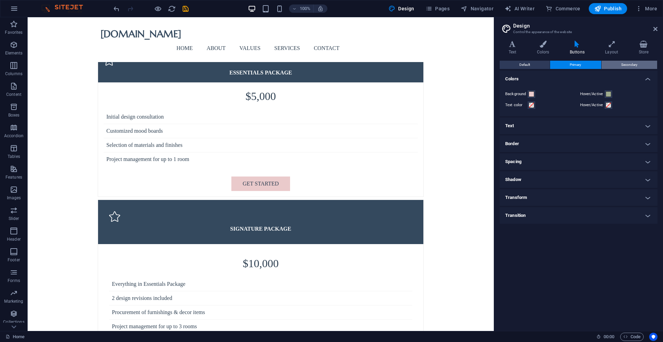
click at [626, 66] on span "Secondary" at bounding box center [629, 65] width 16 height 8
click at [611, 43] on icon at bounding box center [611, 44] width 31 height 7
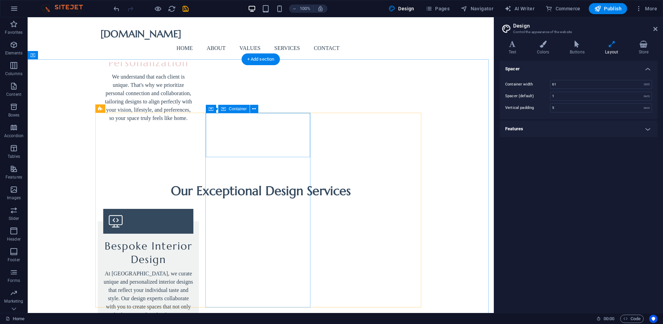
scroll to position [973, 0]
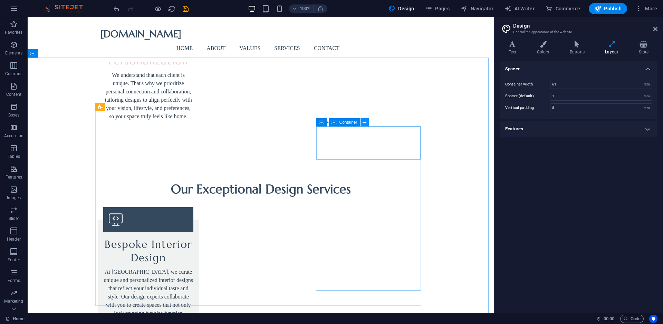
click at [365, 123] on icon at bounding box center [364, 122] width 4 height 7
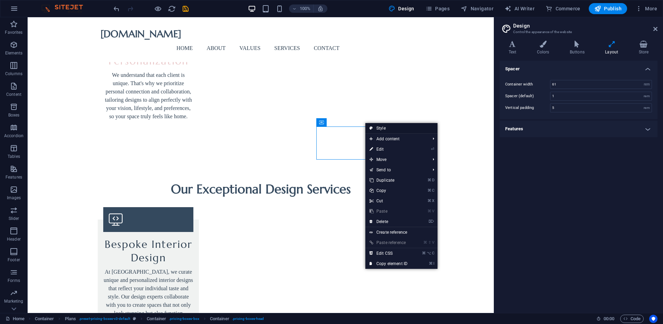
click at [380, 128] on link "Style" at bounding box center [401, 128] width 72 height 10
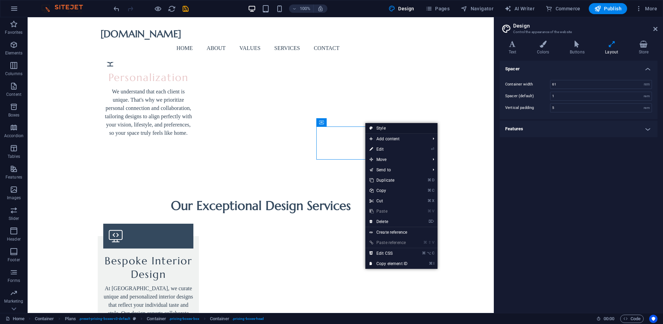
select select "rem"
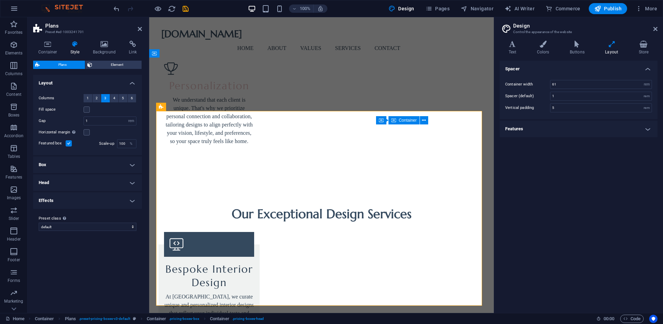
scroll to position [1006, 0]
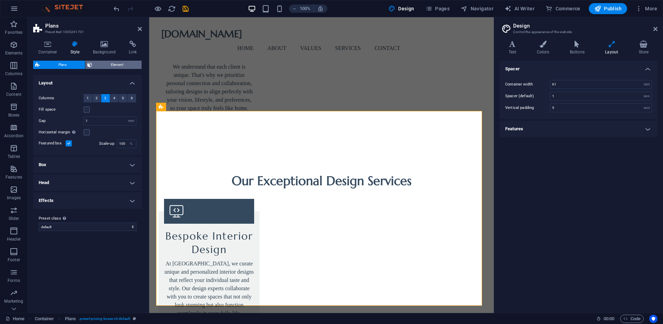
click at [119, 64] on span "Element" at bounding box center [116, 65] width 45 height 8
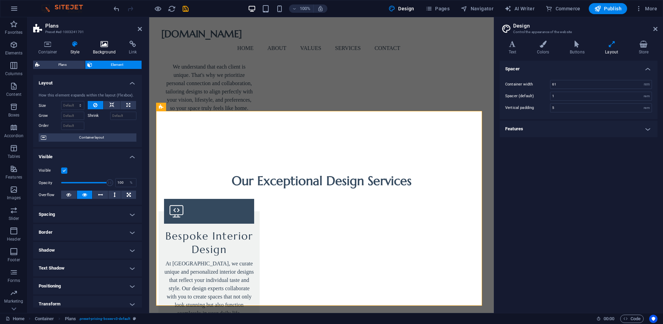
click at [110, 52] on h4 "Background" at bounding box center [106, 48] width 36 height 14
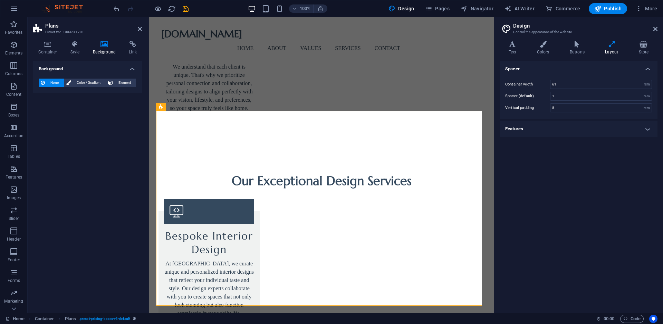
click at [132, 68] on h4 "Background" at bounding box center [87, 67] width 109 height 12
drag, startPoint x: 141, startPoint y: 29, endPoint x: 114, endPoint y: 11, distance: 32.6
click at [141, 29] on icon at bounding box center [140, 29] width 4 height 6
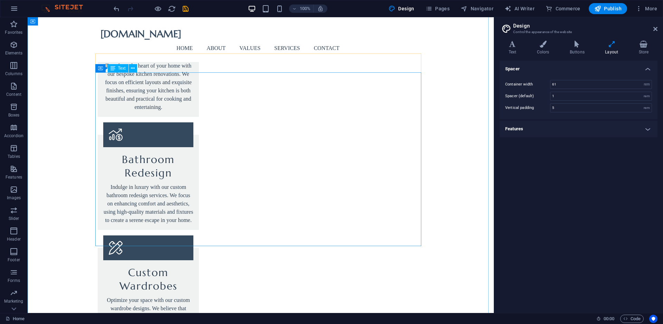
scroll to position [1307, 0]
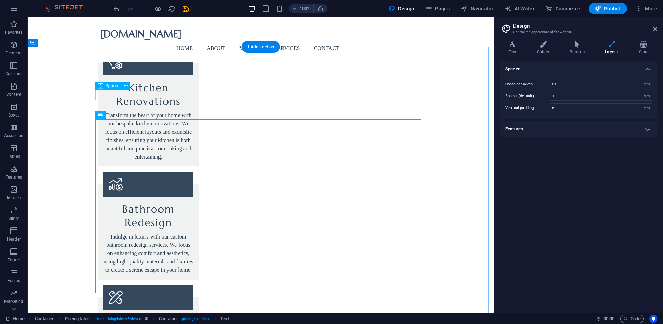
scroll to position [1260, 0]
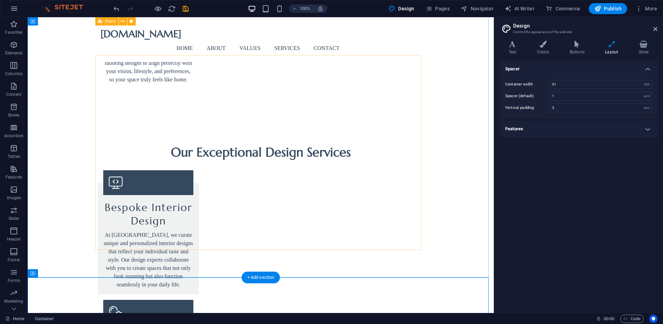
scroll to position [982, 0]
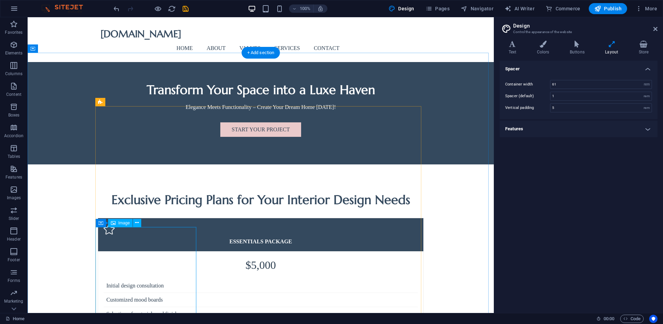
scroll to position [1898, 0]
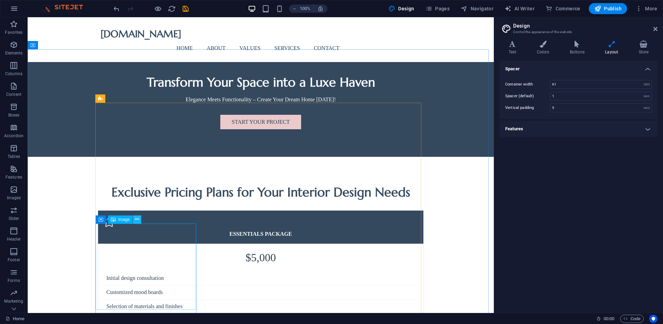
click at [137, 218] on icon at bounding box center [137, 219] width 4 height 7
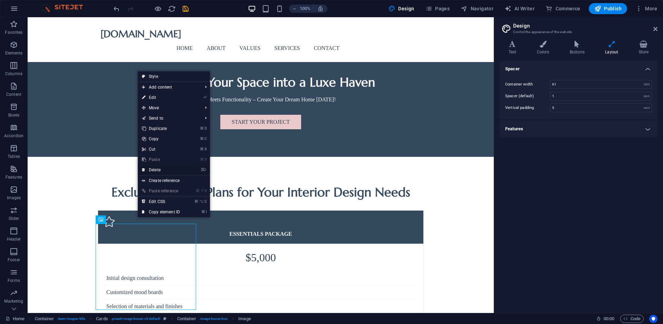
click at [159, 170] on link "⌦ Delete" at bounding box center [161, 170] width 46 height 10
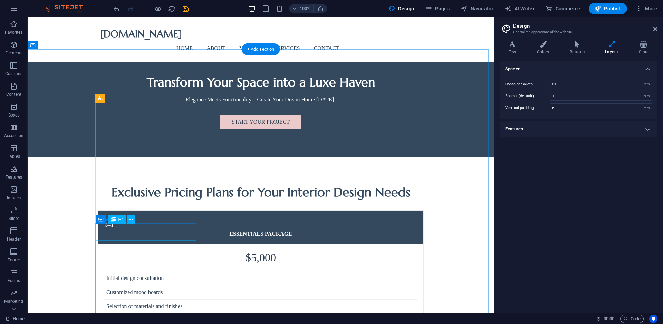
click at [131, 221] on icon at bounding box center [131, 219] width 4 height 7
click at [130, 219] on icon at bounding box center [131, 219] width 4 height 7
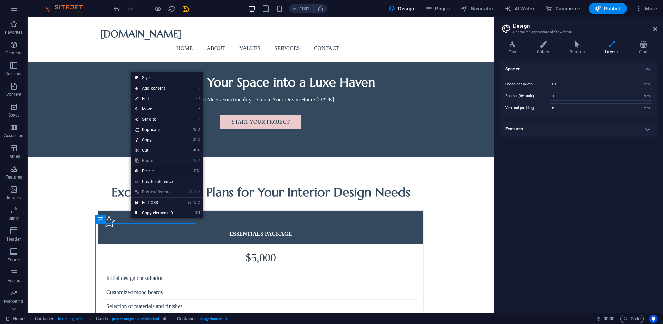
click at [149, 169] on link "⌦ Delete" at bounding box center [154, 171] width 46 height 10
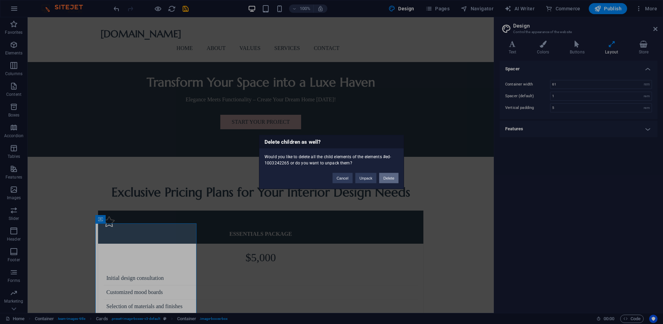
click at [386, 177] on button "Delete" at bounding box center [388, 178] width 19 height 10
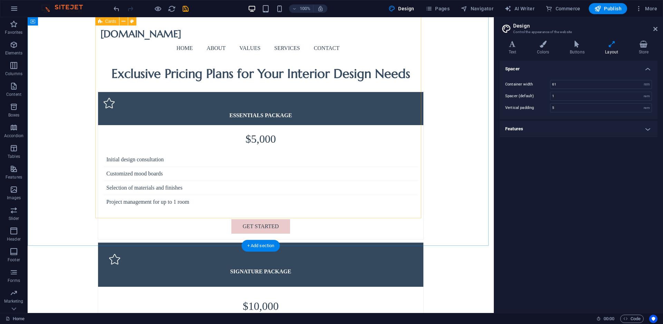
scroll to position [2021, 0]
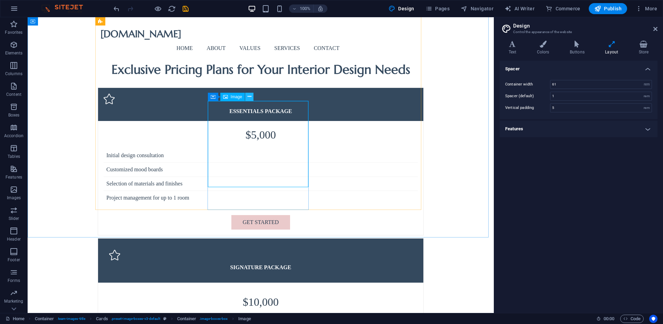
click at [249, 96] on icon at bounding box center [250, 96] width 4 height 7
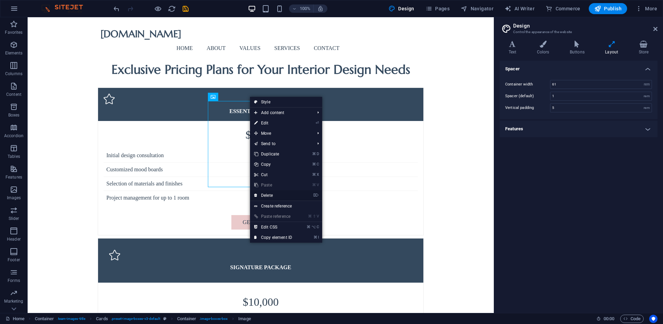
click at [256, 195] on icon at bounding box center [255, 196] width 3 height 10
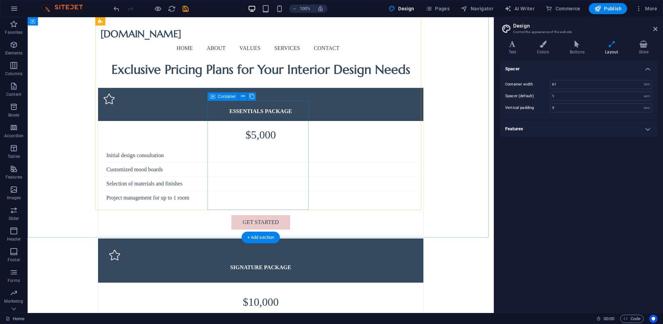
click at [244, 96] on icon at bounding box center [243, 96] width 4 height 7
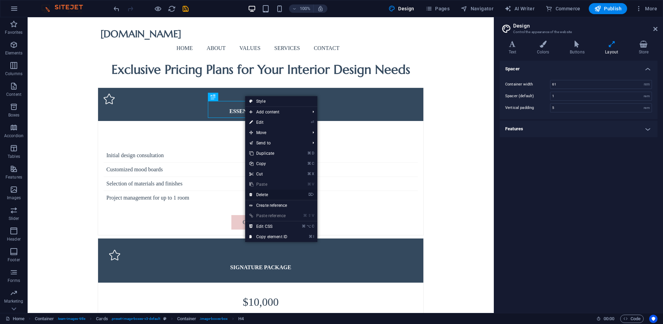
click at [267, 193] on link "⌦ Delete" at bounding box center [268, 195] width 46 height 10
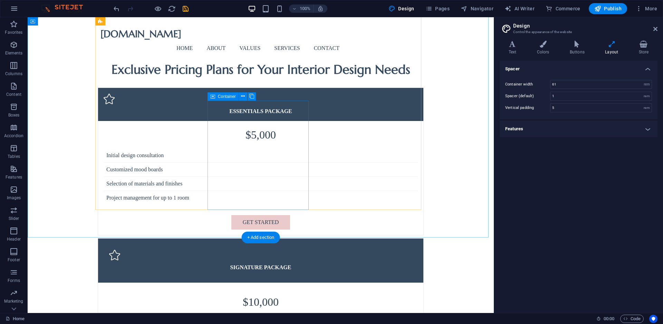
click at [243, 95] on icon at bounding box center [243, 96] width 4 height 7
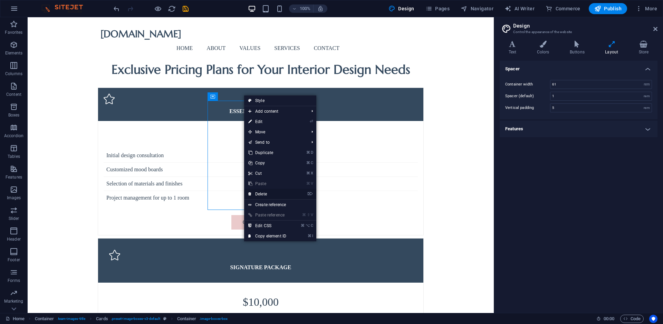
click at [263, 194] on link "⌦ Delete" at bounding box center [267, 194] width 46 height 10
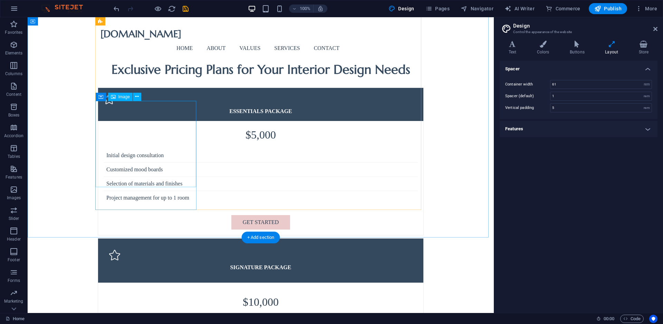
click at [138, 98] on icon at bounding box center [137, 96] width 4 height 7
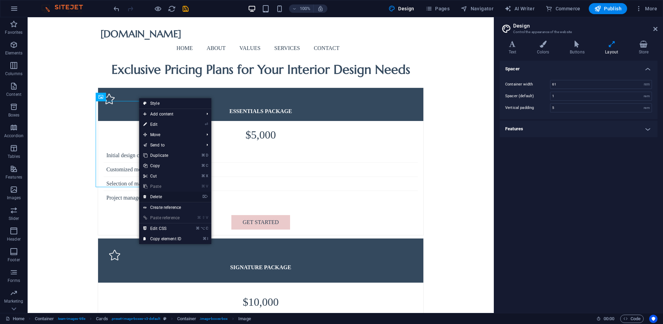
click at [155, 197] on link "⌦ Delete" at bounding box center [162, 197] width 46 height 10
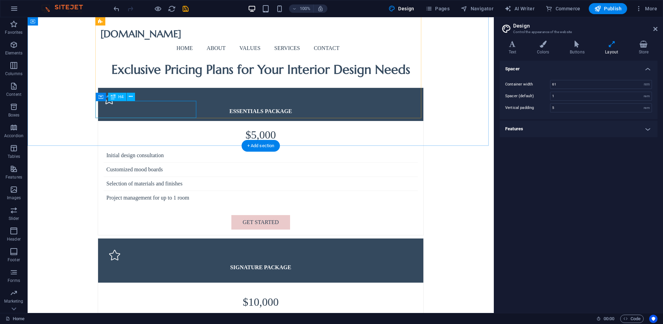
click at [132, 96] on icon at bounding box center [131, 96] width 4 height 7
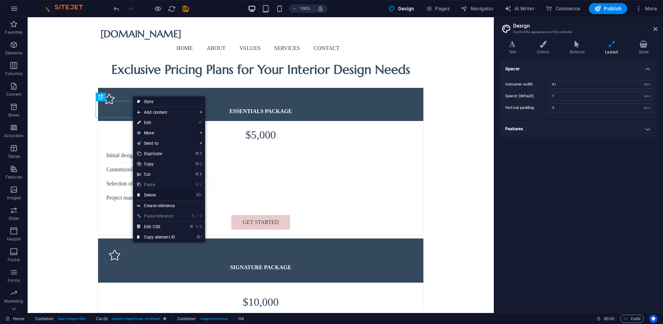
click at [142, 195] on link "⌦ Delete" at bounding box center [156, 195] width 46 height 10
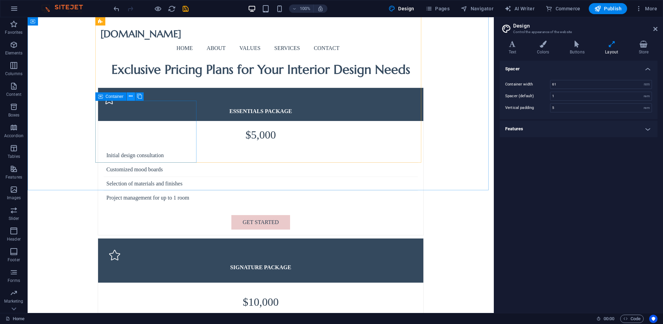
click at [134, 96] on button at bounding box center [131, 97] width 8 height 8
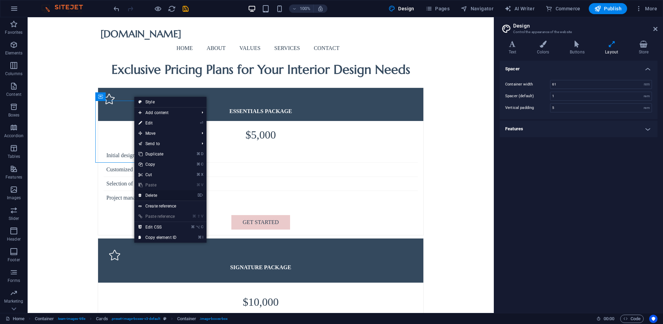
click at [146, 195] on link "⌦ Delete" at bounding box center [157, 196] width 46 height 10
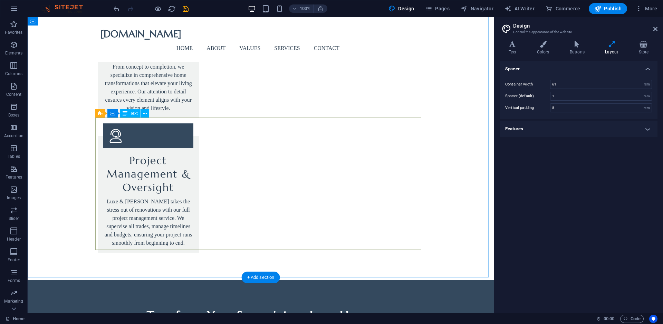
scroll to position [1605, 0]
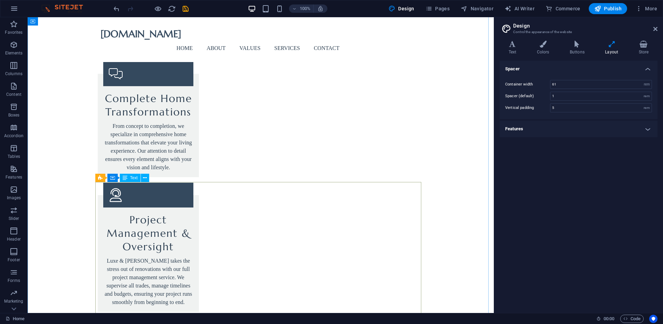
click at [146, 178] on icon at bounding box center [145, 178] width 4 height 7
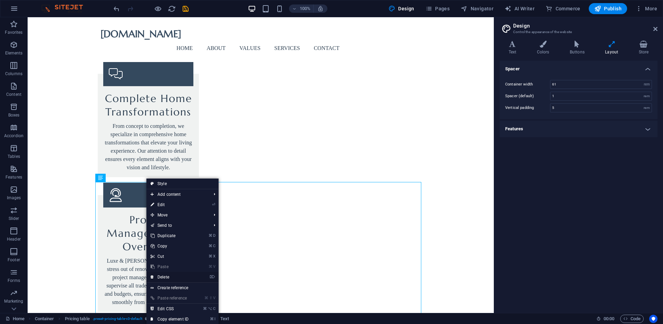
click at [166, 278] on link "⌦ Delete" at bounding box center [169, 277] width 46 height 10
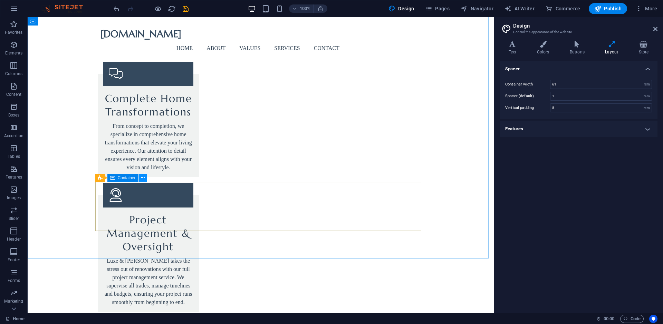
click at [143, 178] on icon at bounding box center [143, 178] width 4 height 7
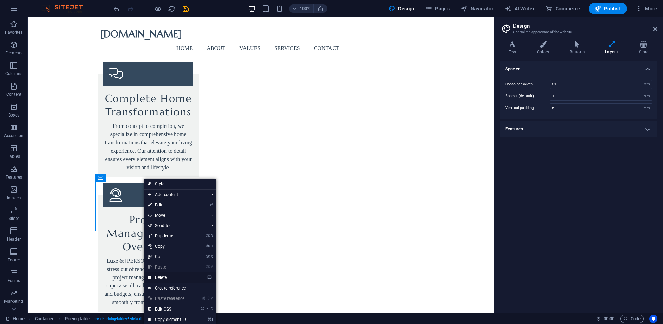
click at [158, 278] on link "⌦ Delete" at bounding box center [167, 278] width 46 height 10
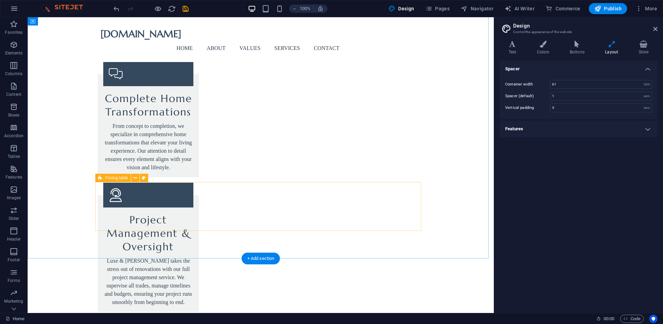
click at [135, 178] on icon at bounding box center [135, 178] width 4 height 7
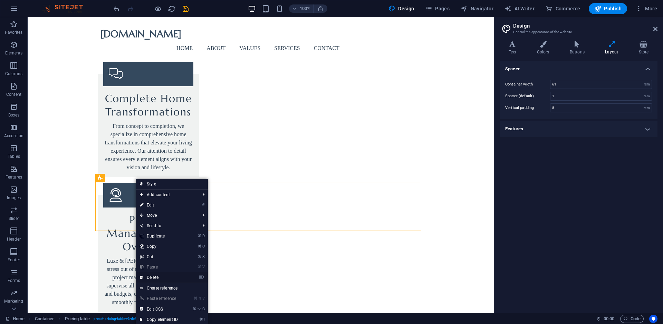
click at [152, 277] on link "⌦ Delete" at bounding box center [159, 278] width 46 height 10
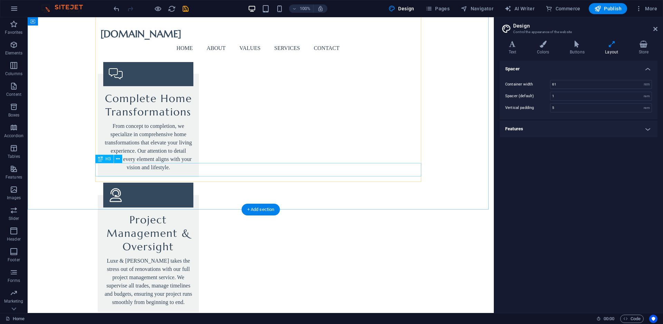
click at [119, 160] on icon at bounding box center [118, 159] width 4 height 7
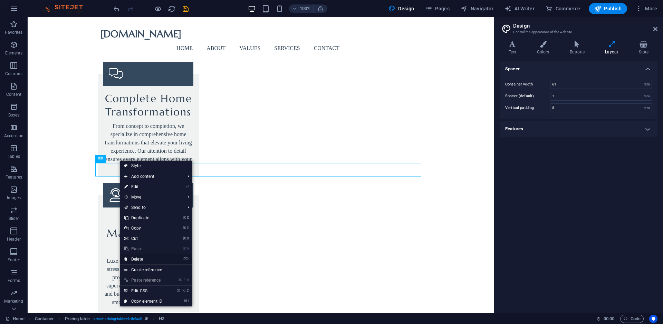
click at [134, 258] on link "⌦ Delete" at bounding box center [143, 259] width 46 height 10
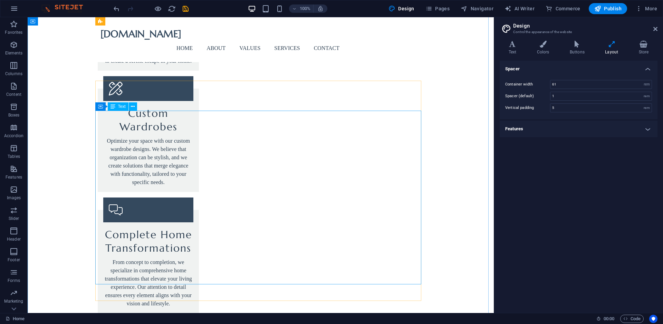
scroll to position [1467, 0]
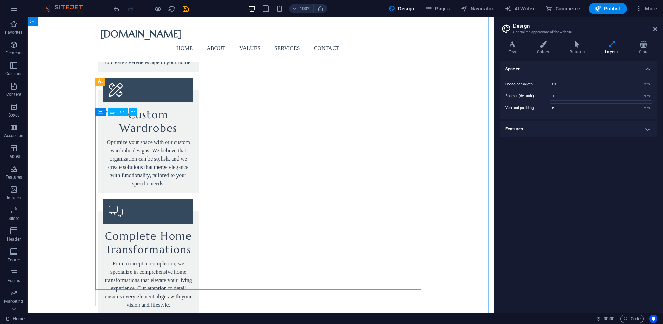
click at [133, 111] on icon at bounding box center [133, 111] width 4 height 7
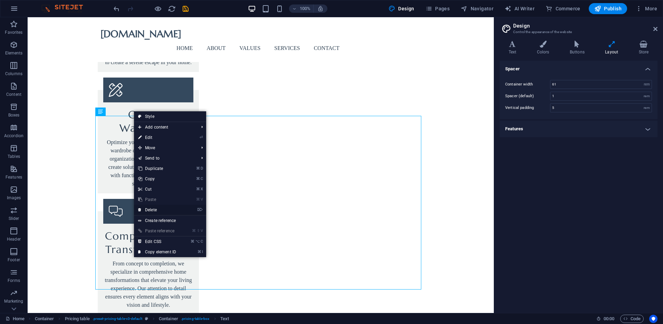
click at [139, 210] on icon at bounding box center [139, 210] width 3 height 10
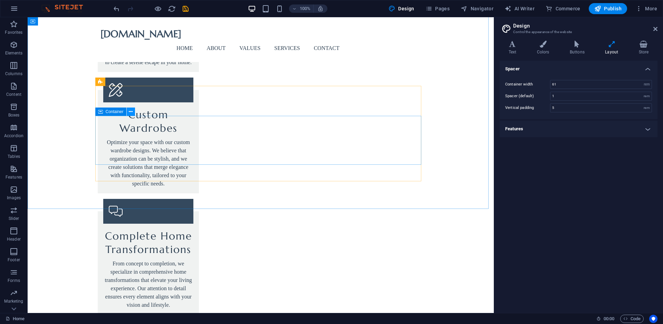
click at [131, 112] on icon at bounding box center [131, 111] width 4 height 7
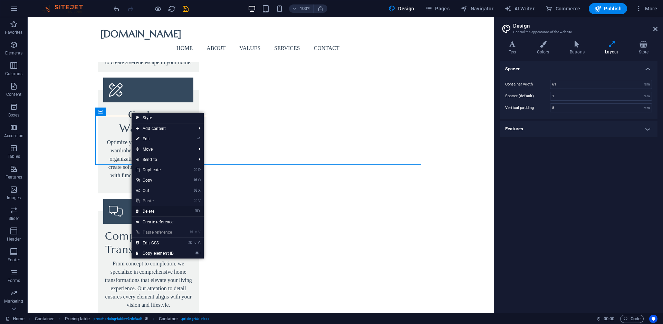
click at [149, 211] on link "⌦ Delete" at bounding box center [155, 211] width 46 height 10
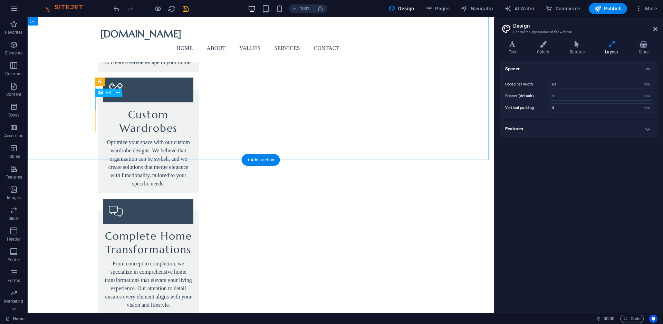
click at [118, 94] on icon at bounding box center [118, 92] width 4 height 7
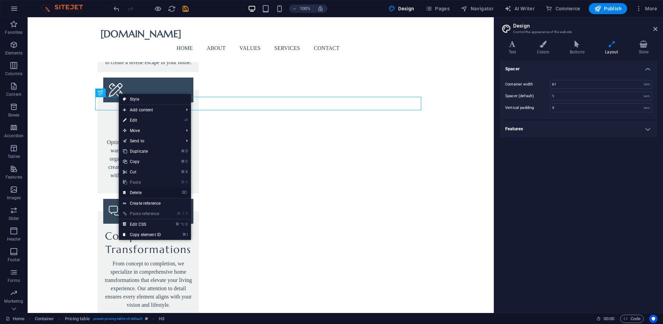
click at [134, 195] on link "⌦ Delete" at bounding box center [142, 193] width 46 height 10
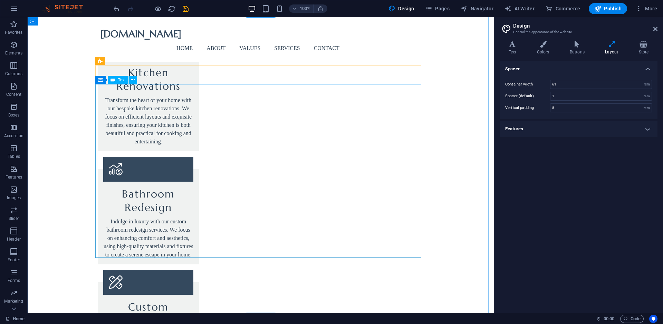
scroll to position [1261, 0]
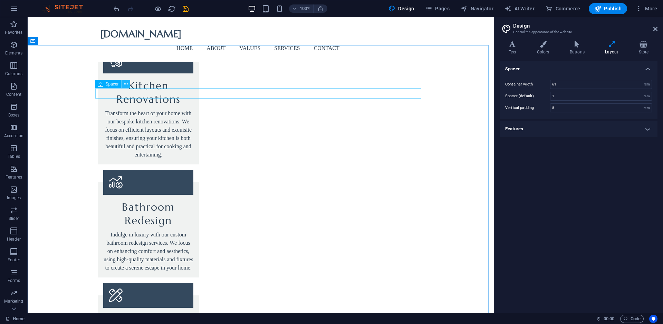
click at [126, 84] on icon at bounding box center [126, 84] width 4 height 7
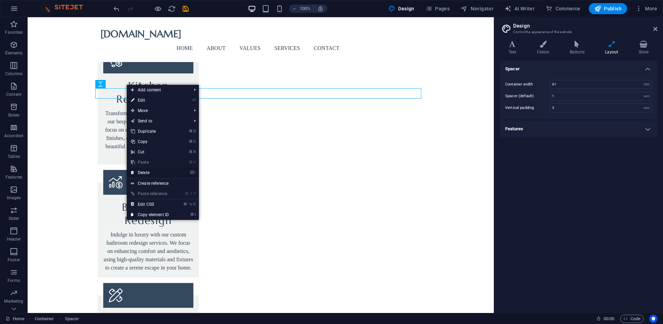
click at [143, 171] on link "⌦ Delete" at bounding box center [150, 173] width 46 height 10
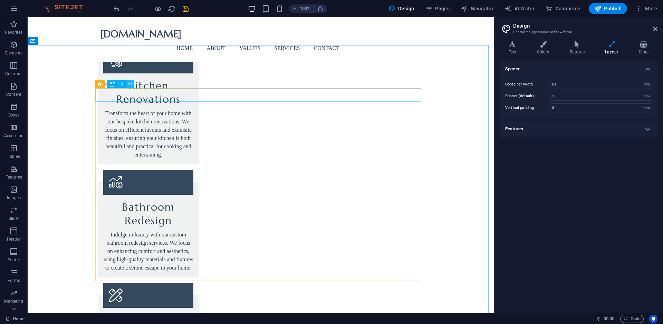
click at [131, 85] on icon at bounding box center [130, 84] width 4 height 7
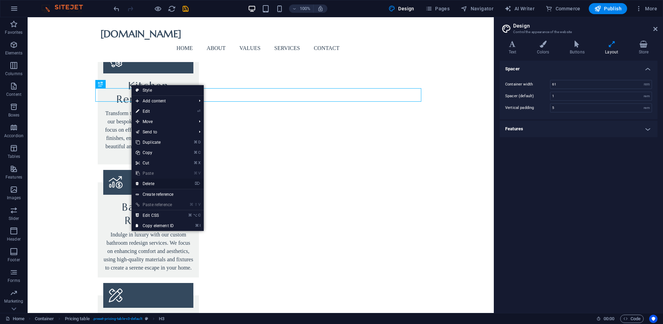
click at [150, 183] on link "⌦ Delete" at bounding box center [155, 184] width 46 height 10
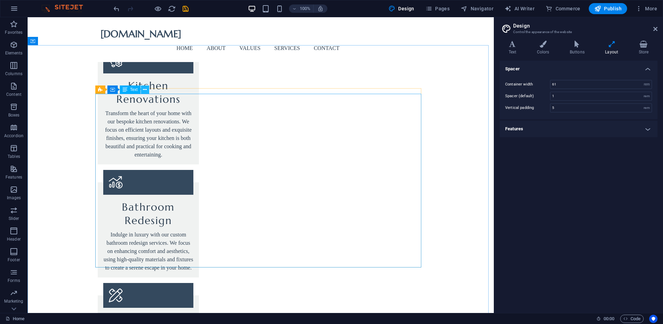
click at [145, 88] on icon at bounding box center [145, 89] width 4 height 7
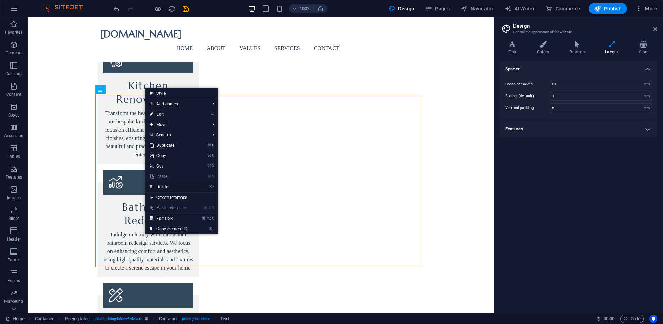
click at [158, 187] on link "⌦ Delete" at bounding box center [168, 187] width 46 height 10
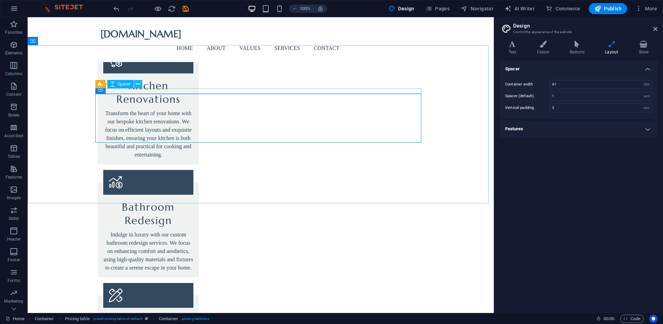
click at [140, 85] on button at bounding box center [138, 84] width 8 height 8
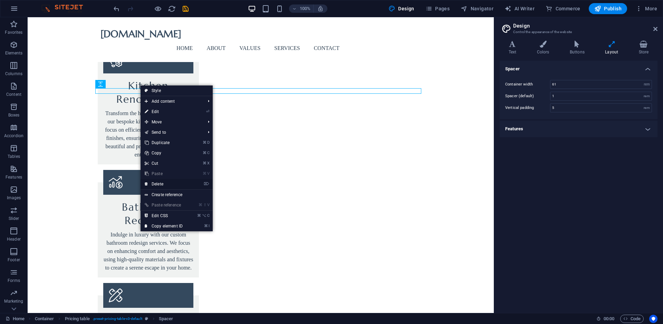
click at [161, 183] on link "⌦ Delete" at bounding box center [164, 184] width 46 height 10
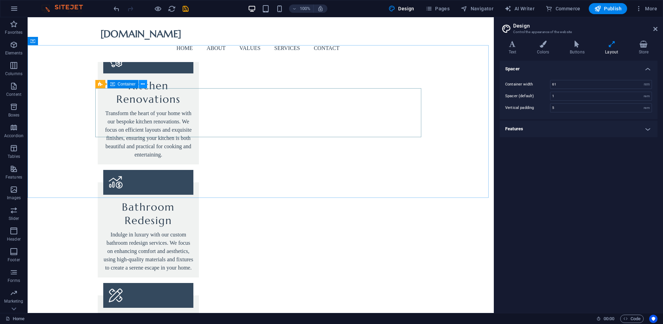
click at [143, 84] on icon at bounding box center [143, 84] width 4 height 7
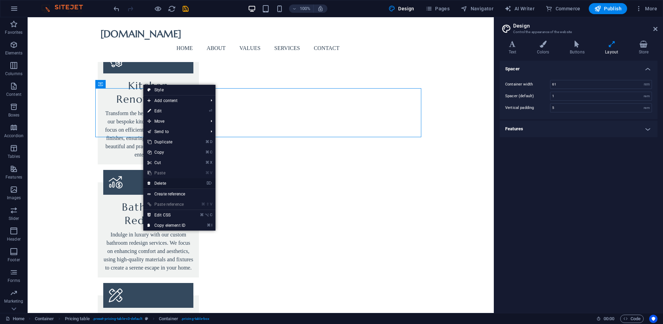
click at [158, 183] on link "⌦ Delete" at bounding box center [166, 183] width 46 height 10
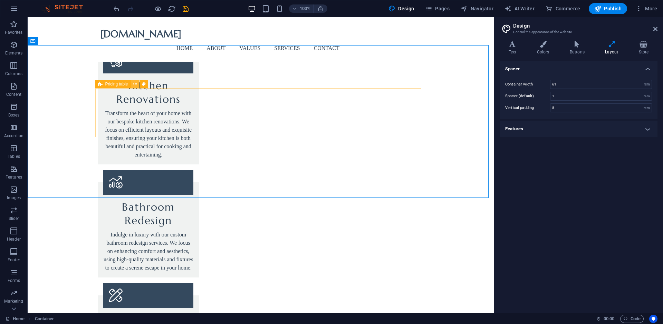
click at [137, 85] on button at bounding box center [135, 84] width 8 height 8
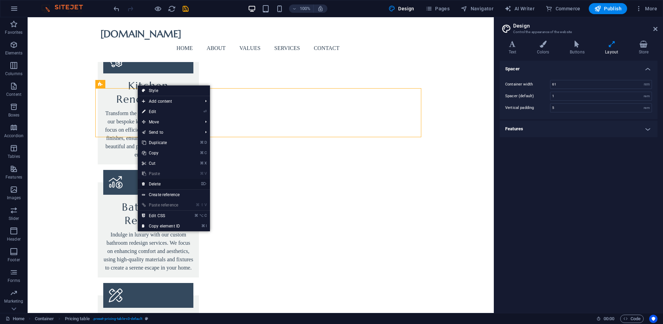
click at [155, 184] on link "⌦ Delete" at bounding box center [161, 184] width 46 height 10
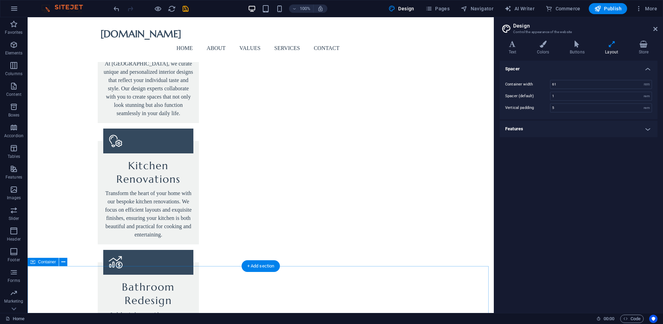
scroll to position [1214, 0]
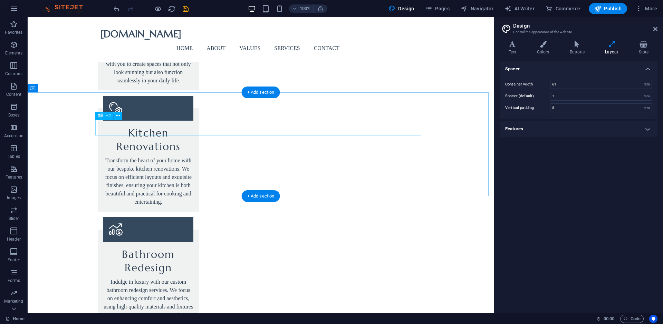
click at [118, 116] on icon at bounding box center [118, 116] width 4 height 7
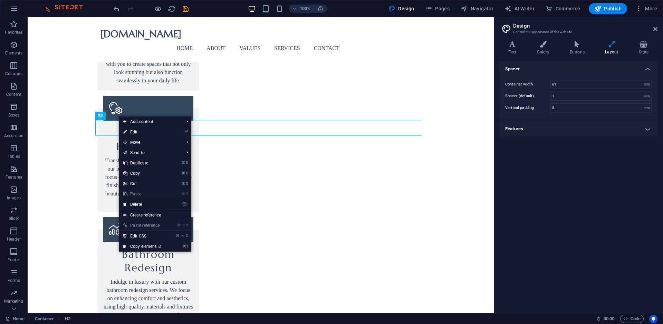
click at [134, 204] on link "⌦ Delete" at bounding box center [142, 205] width 46 height 10
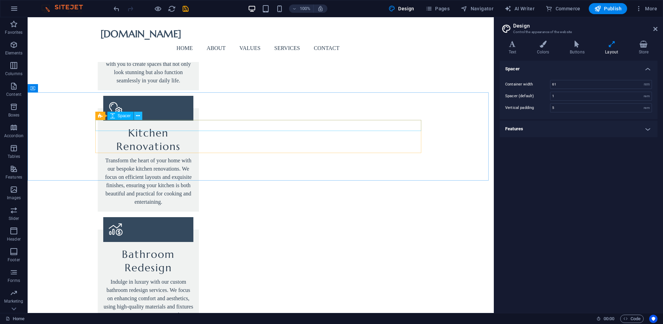
click at [139, 117] on icon at bounding box center [138, 116] width 4 height 7
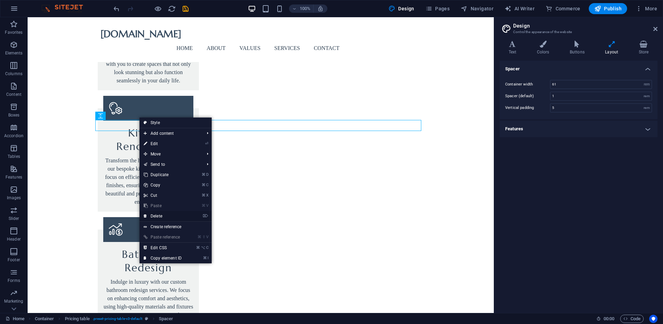
click at [154, 216] on link "⌦ Delete" at bounding box center [162, 216] width 46 height 10
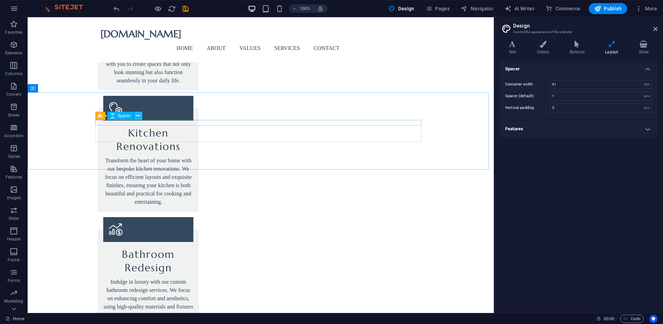
click at [139, 117] on icon at bounding box center [138, 116] width 4 height 7
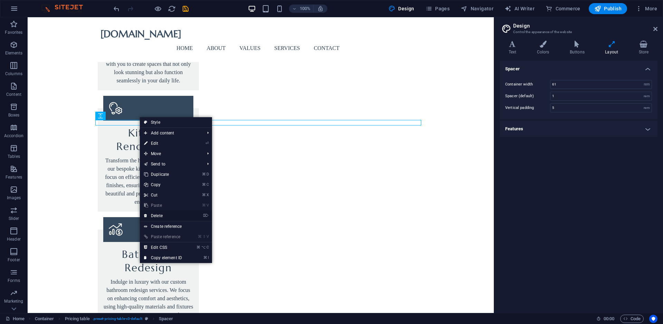
click at [152, 215] on link "⌦ Delete" at bounding box center [163, 216] width 46 height 10
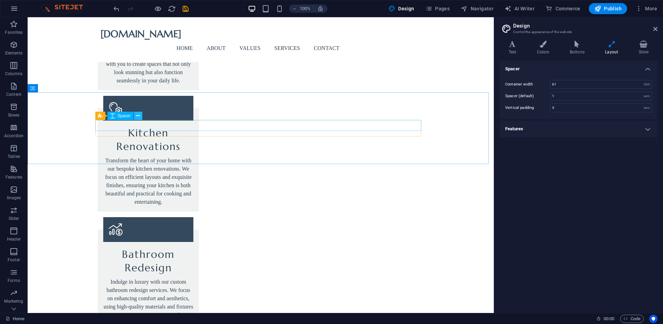
click at [139, 115] on icon at bounding box center [138, 116] width 4 height 7
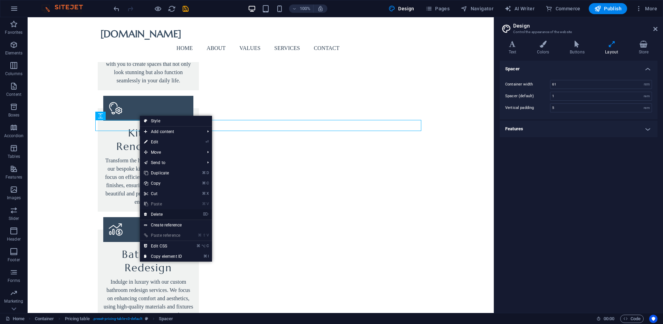
click at [147, 214] on link "⌦ Delete" at bounding box center [163, 215] width 46 height 10
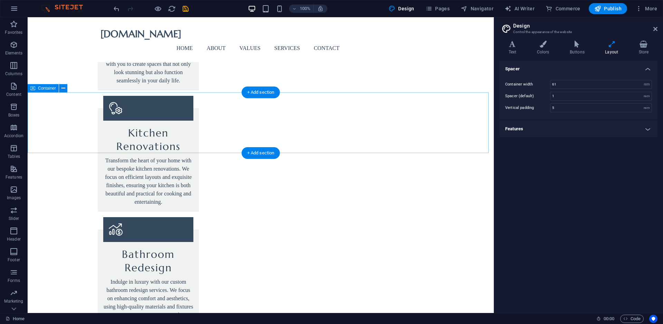
click at [64, 87] on icon at bounding box center [63, 88] width 4 height 7
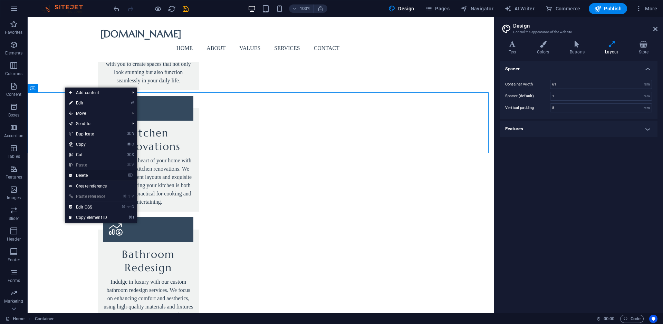
click at [78, 174] on link "⌦ Delete" at bounding box center [88, 176] width 46 height 10
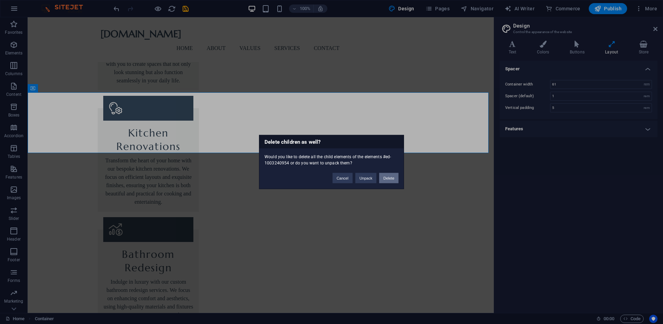
click at [385, 181] on button "Delete" at bounding box center [388, 178] width 19 height 10
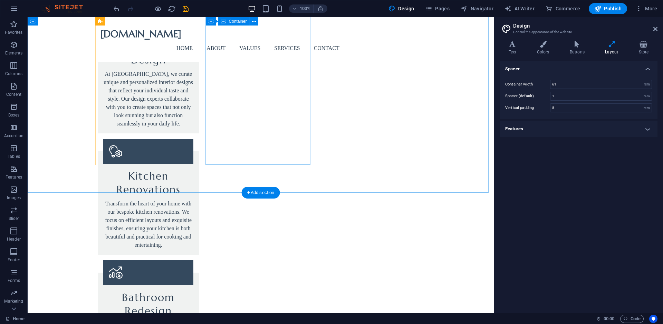
scroll to position [1029, 0]
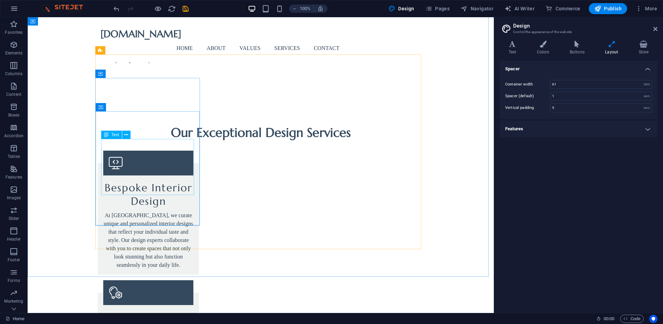
click at [114, 135] on span "Text" at bounding box center [116, 135] width 8 height 4
click at [126, 135] on icon at bounding box center [126, 135] width 4 height 7
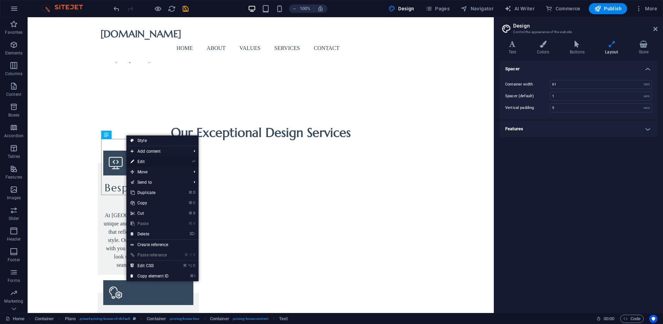
click at [141, 161] on link "⏎ Edit" at bounding box center [149, 162] width 46 height 10
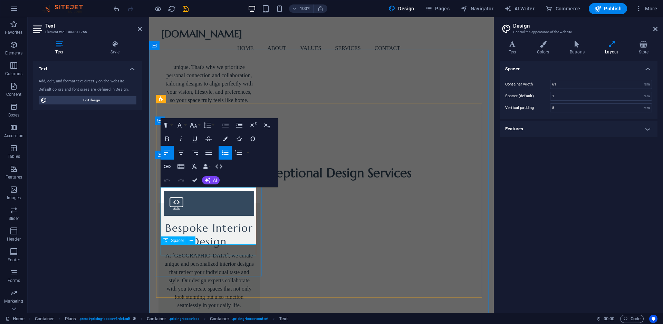
scroll to position [1012, 0]
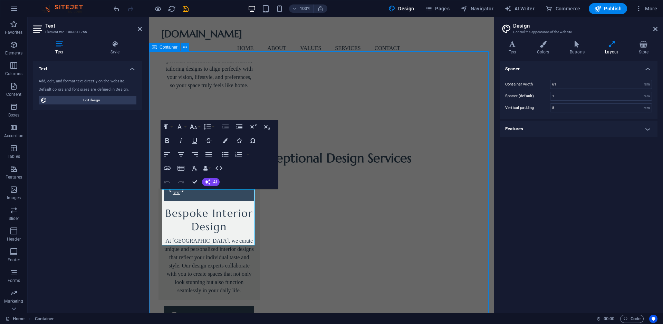
scroll to position [979, 0]
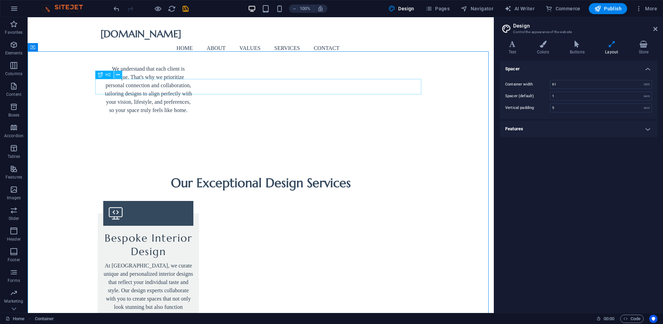
click at [119, 75] on icon at bounding box center [118, 74] width 4 height 7
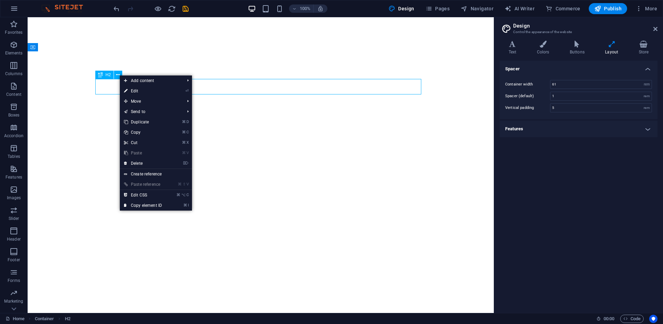
select select "rem"
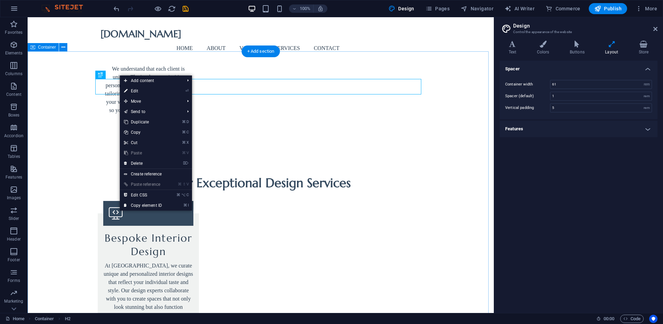
scroll to position [979, 0]
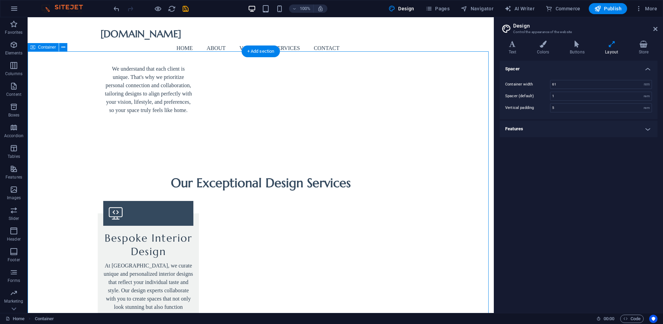
click at [62, 47] on icon at bounding box center [63, 47] width 4 height 7
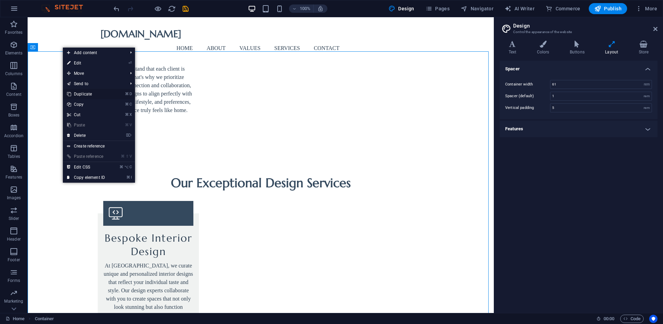
click at [71, 95] on link "⌘ D Duplicate" at bounding box center [86, 94] width 46 height 10
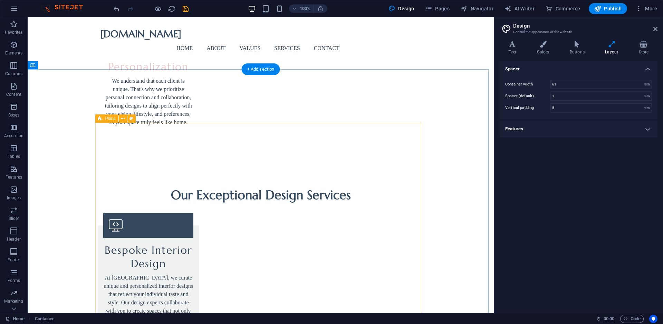
scroll to position [952, 0]
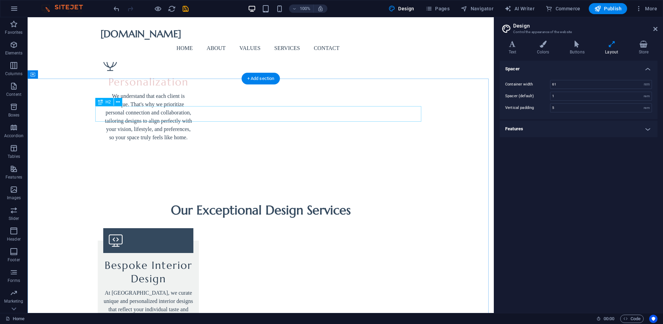
drag, startPoint x: 113, startPoint y: 116, endPoint x: 139, endPoint y: 133, distance: 31.4
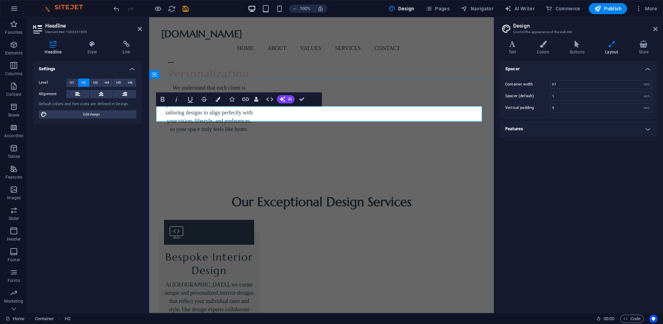
drag, startPoint x: 218, startPoint y: 114, endPoint x: 287, endPoint y: 114, distance: 68.7
copy h2 "Pricing Plans"
drag, startPoint x: 252, startPoint y: 114, endPoint x: 306, endPoint y: 115, distance: 53.2
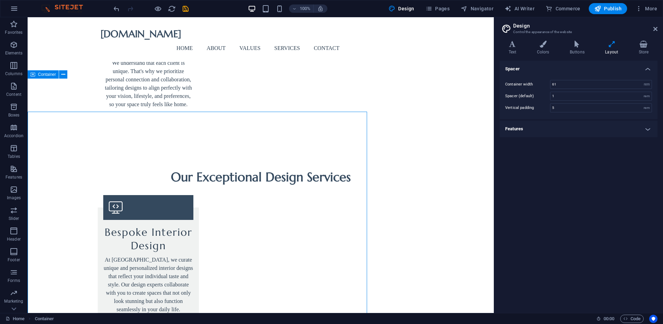
scroll to position [952, 0]
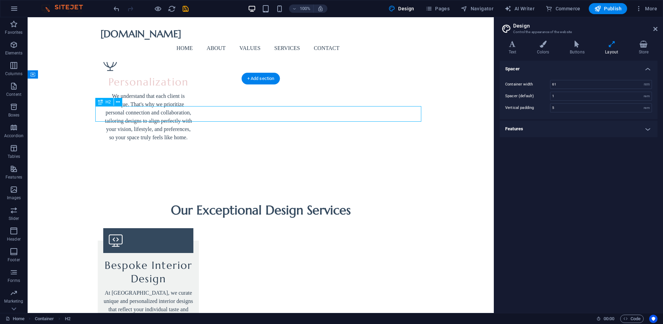
drag, startPoint x: 308, startPoint y: 114, endPoint x: 187, endPoint y: 114, distance: 121.2
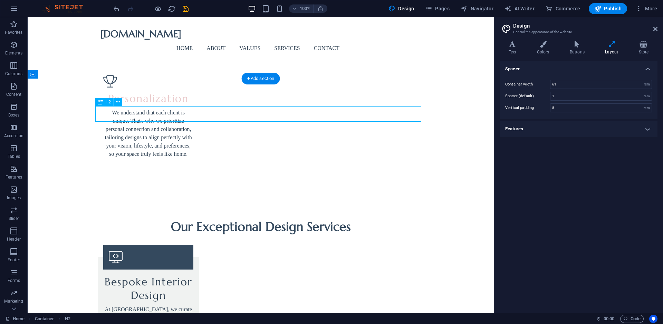
scroll to position [985, 0]
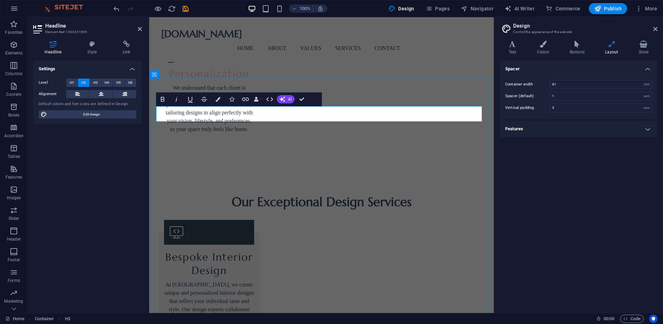
drag, startPoint x: 368, startPoint y: 116, endPoint x: 369, endPoint y: 125, distance: 9.4
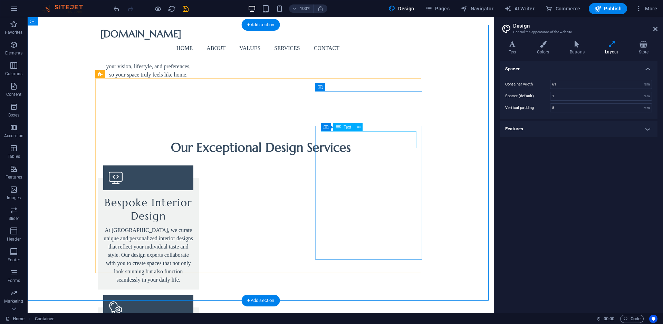
scroll to position [961, 0]
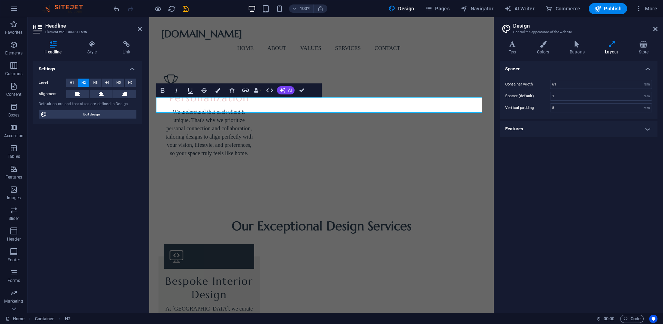
scroll to position [994, 0]
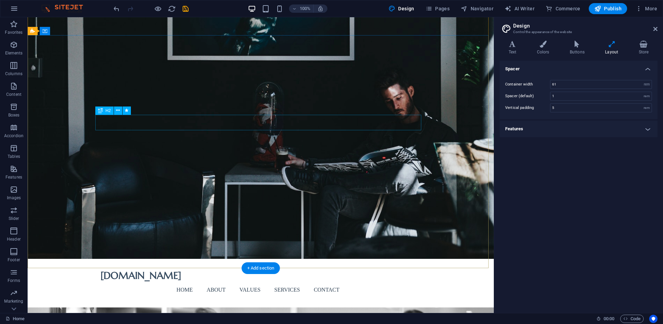
scroll to position [0, 0]
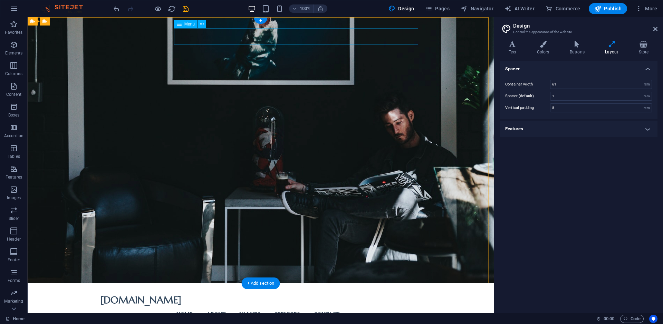
click at [287, 307] on nav "Home About Values Services Contact" at bounding box center [260, 315] width 320 height 17
click at [326, 307] on nav "Home About Values Services Contact" at bounding box center [260, 315] width 320 height 17
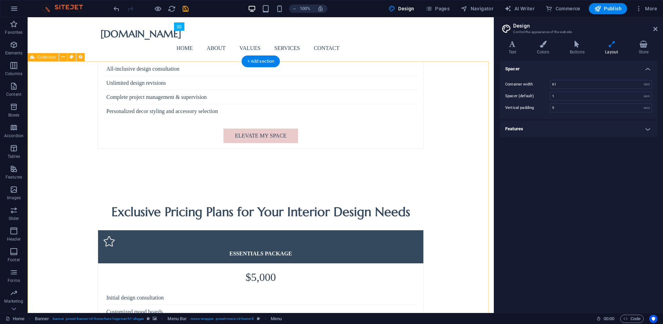
scroll to position [2426, 0]
